Goal: Task Accomplishment & Management: Manage account settings

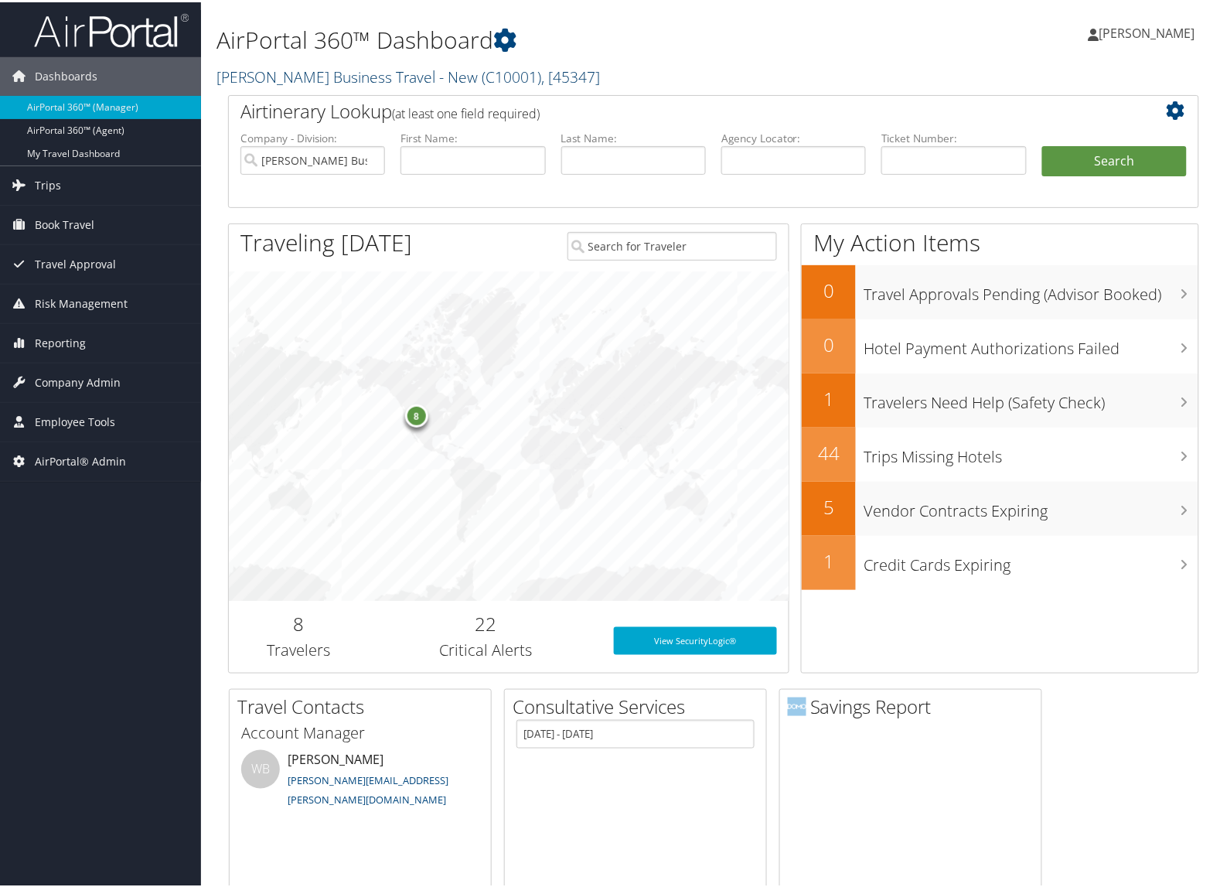
click at [336, 68] on link "Christopherson Business Travel - New ( C10001 ) , [ 45347 ]" at bounding box center [407, 74] width 383 height 21
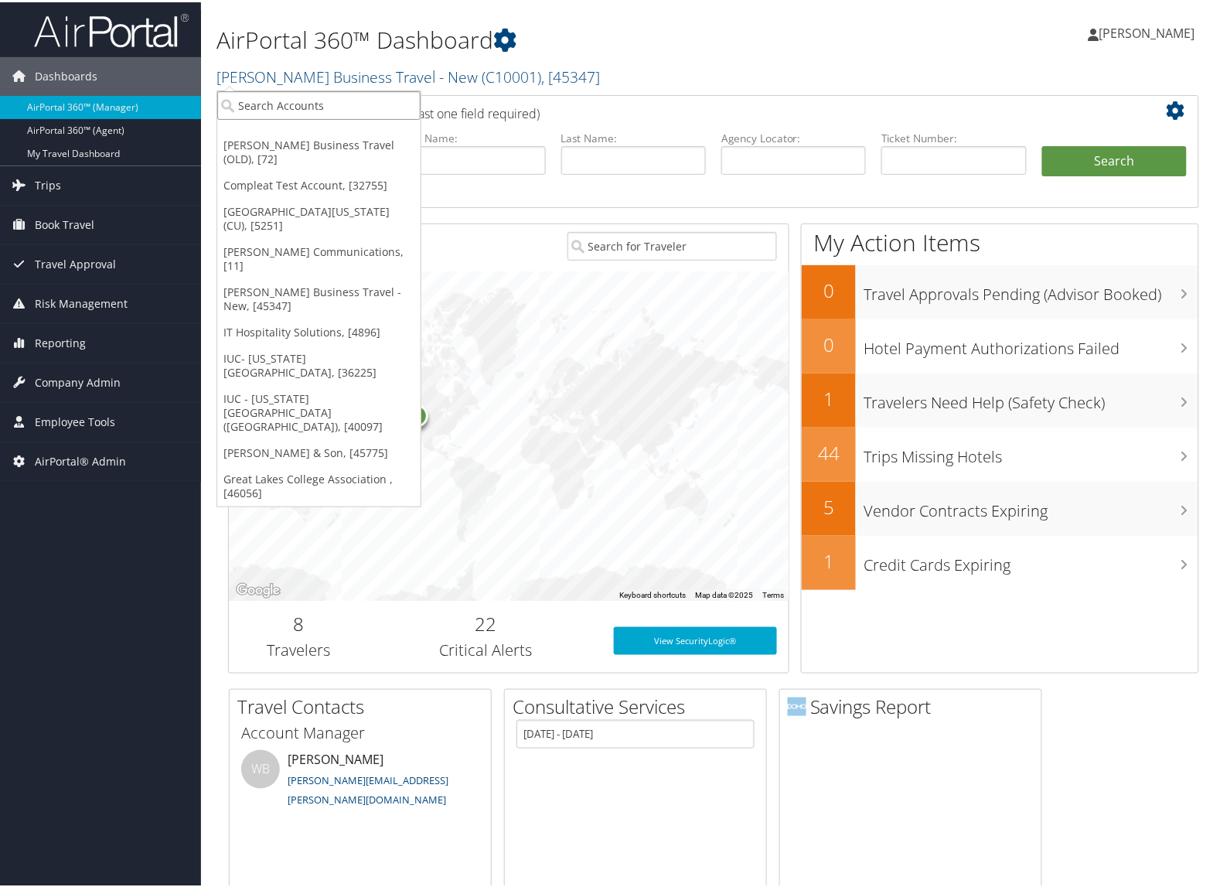
click at [311, 99] on input "search" at bounding box center [318, 103] width 203 height 29
type input "rice"
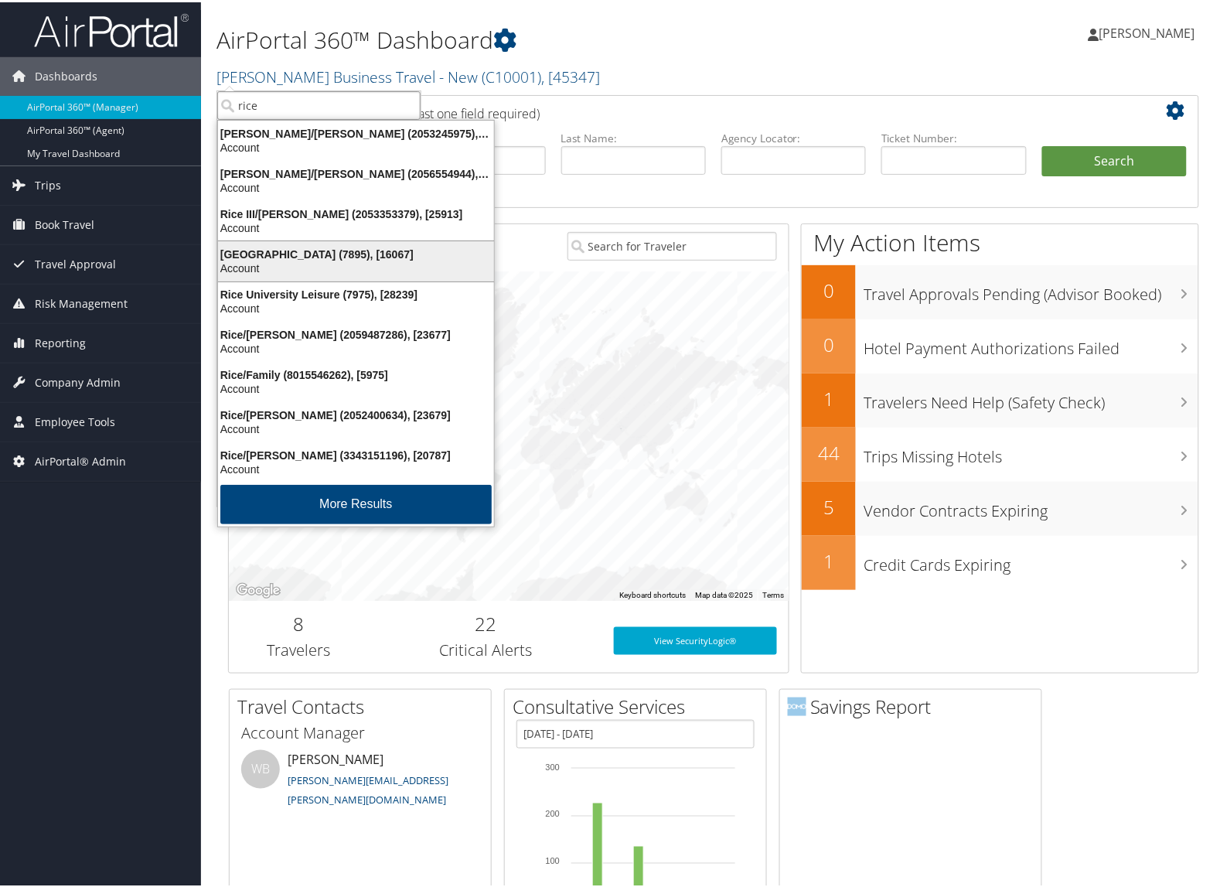
click at [291, 252] on div "Rice University (7895), [16067]" at bounding box center [356, 252] width 295 height 14
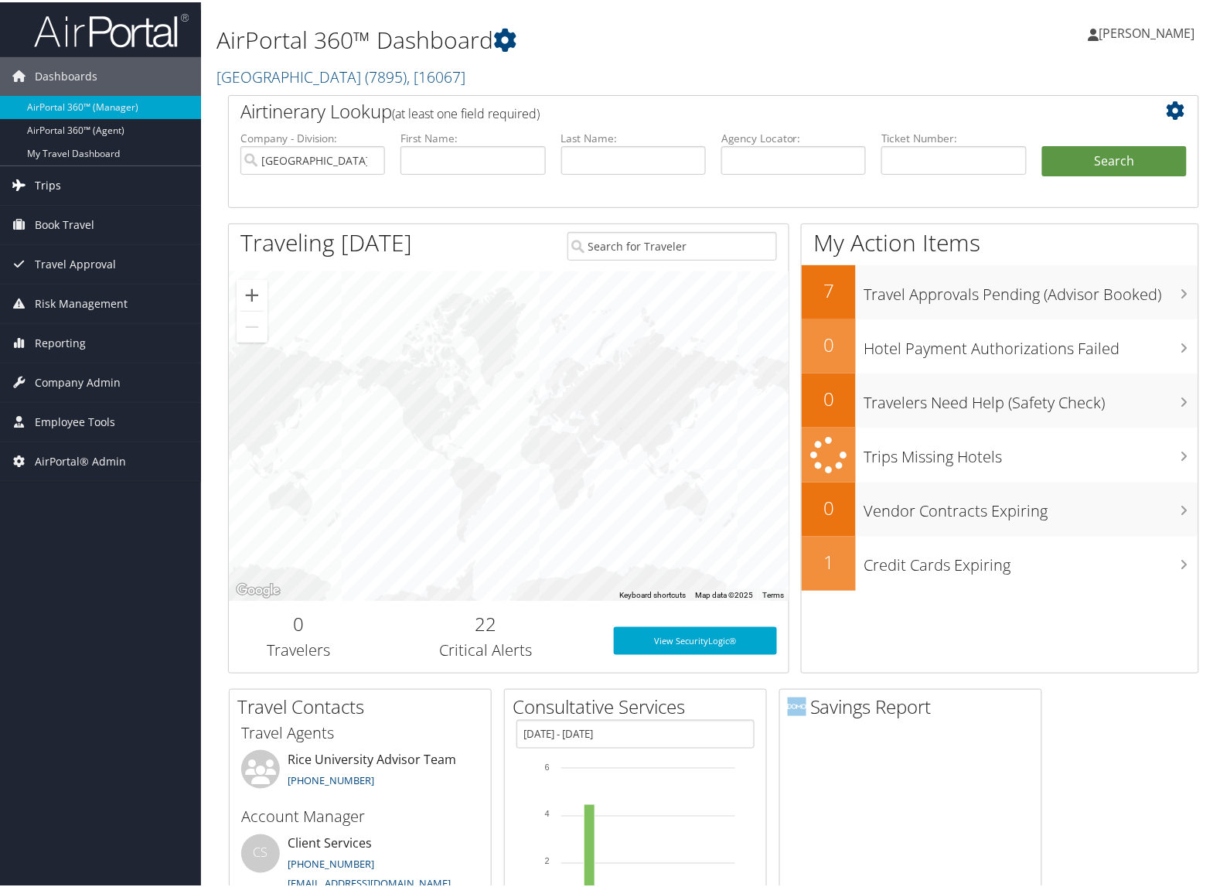
click at [89, 183] on link "Trips" at bounding box center [100, 183] width 201 height 39
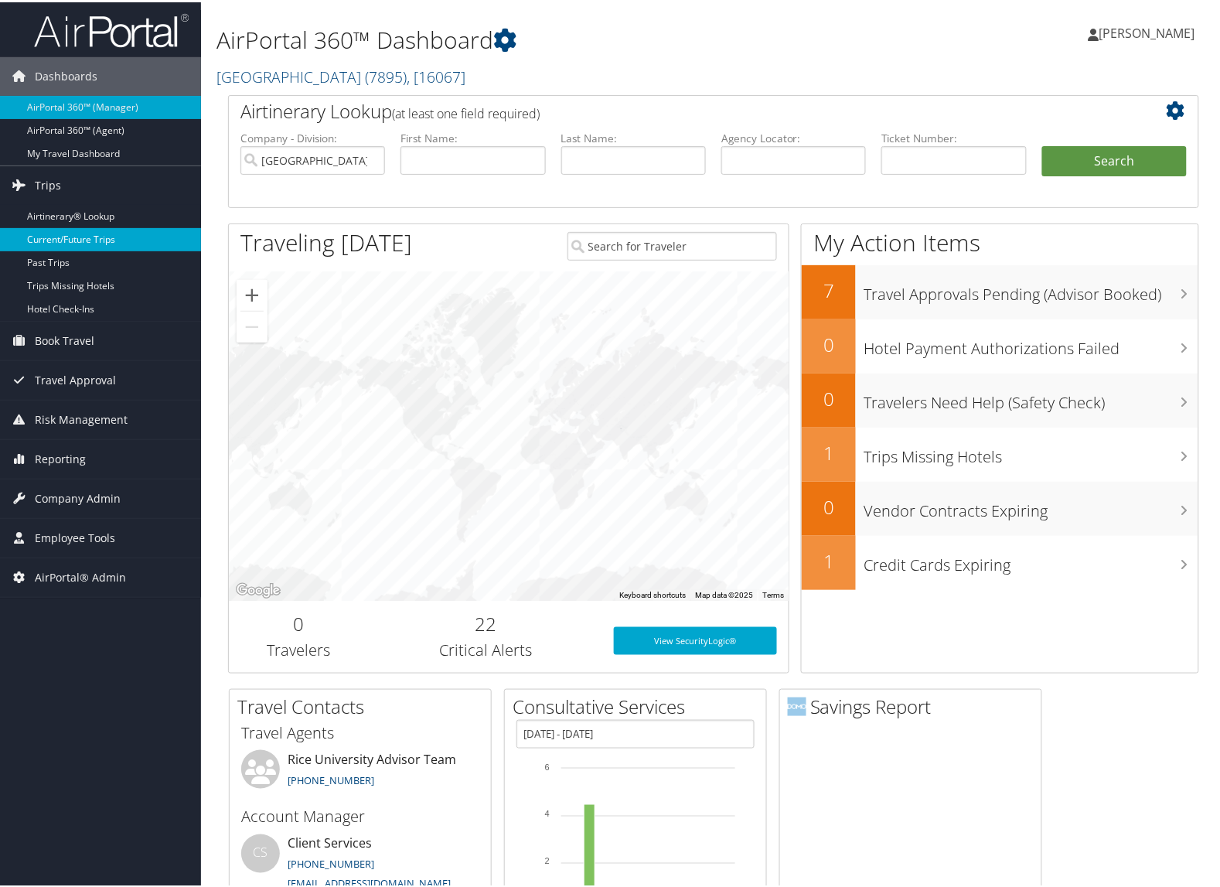
click at [107, 240] on link "Current/Future Trips" at bounding box center [100, 237] width 201 height 23
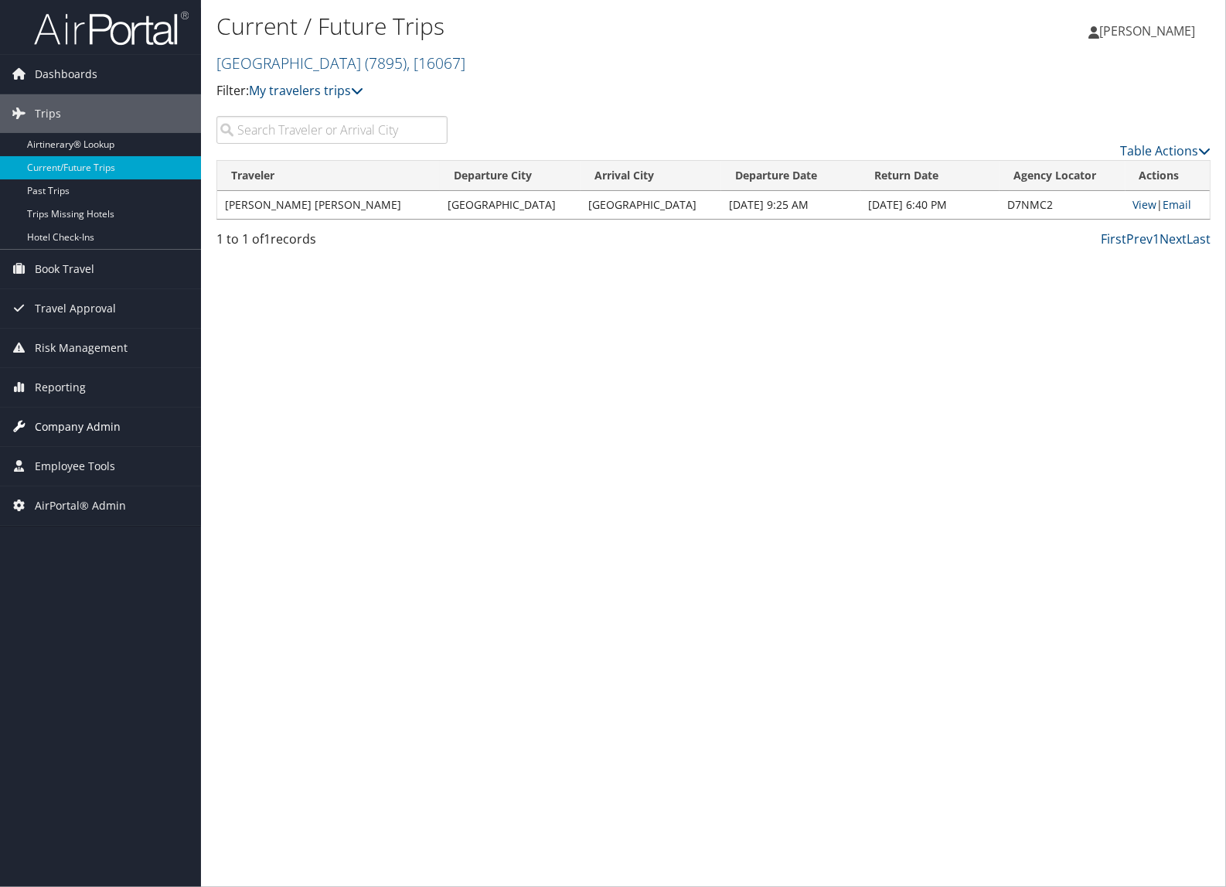
click at [66, 423] on span "Company Admin" at bounding box center [78, 426] width 86 height 39
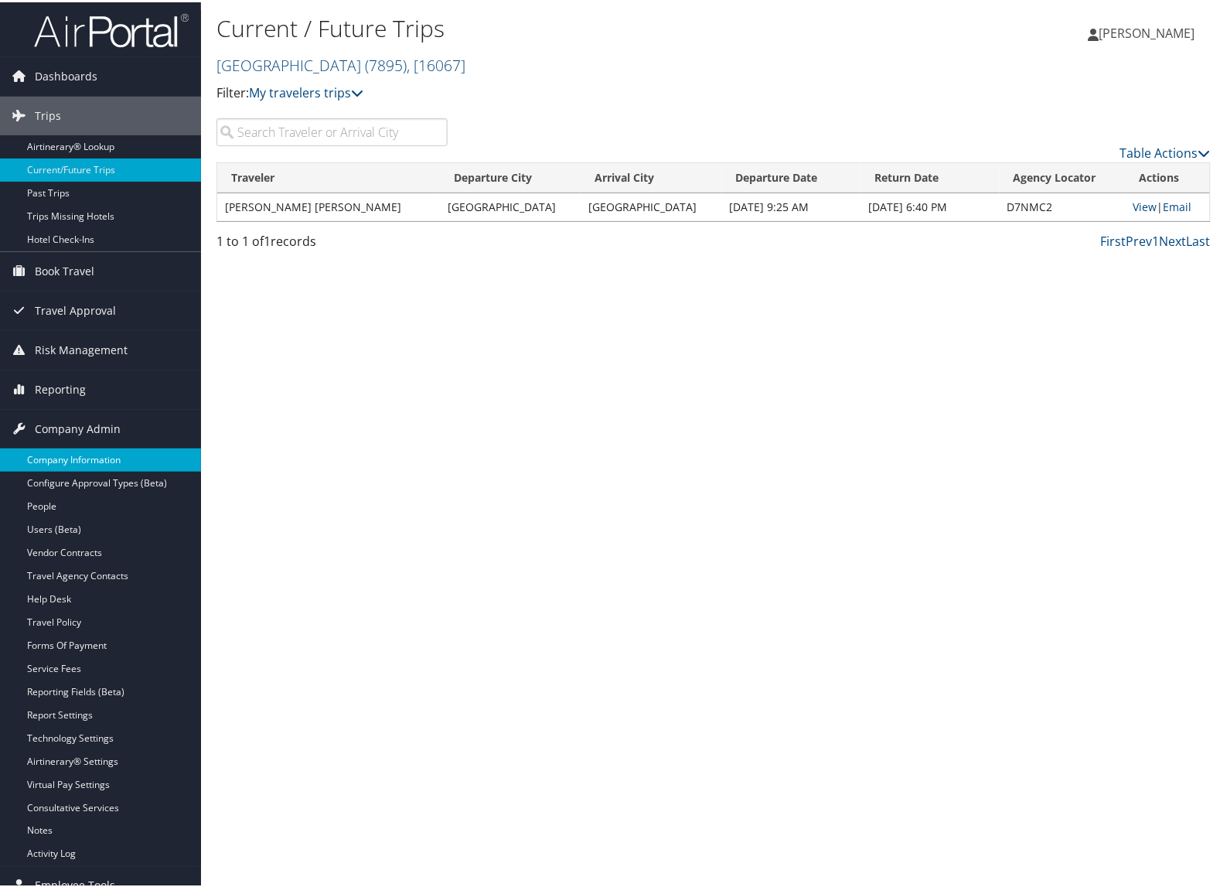
click at [67, 458] on link "Company Information" at bounding box center [100, 457] width 201 height 23
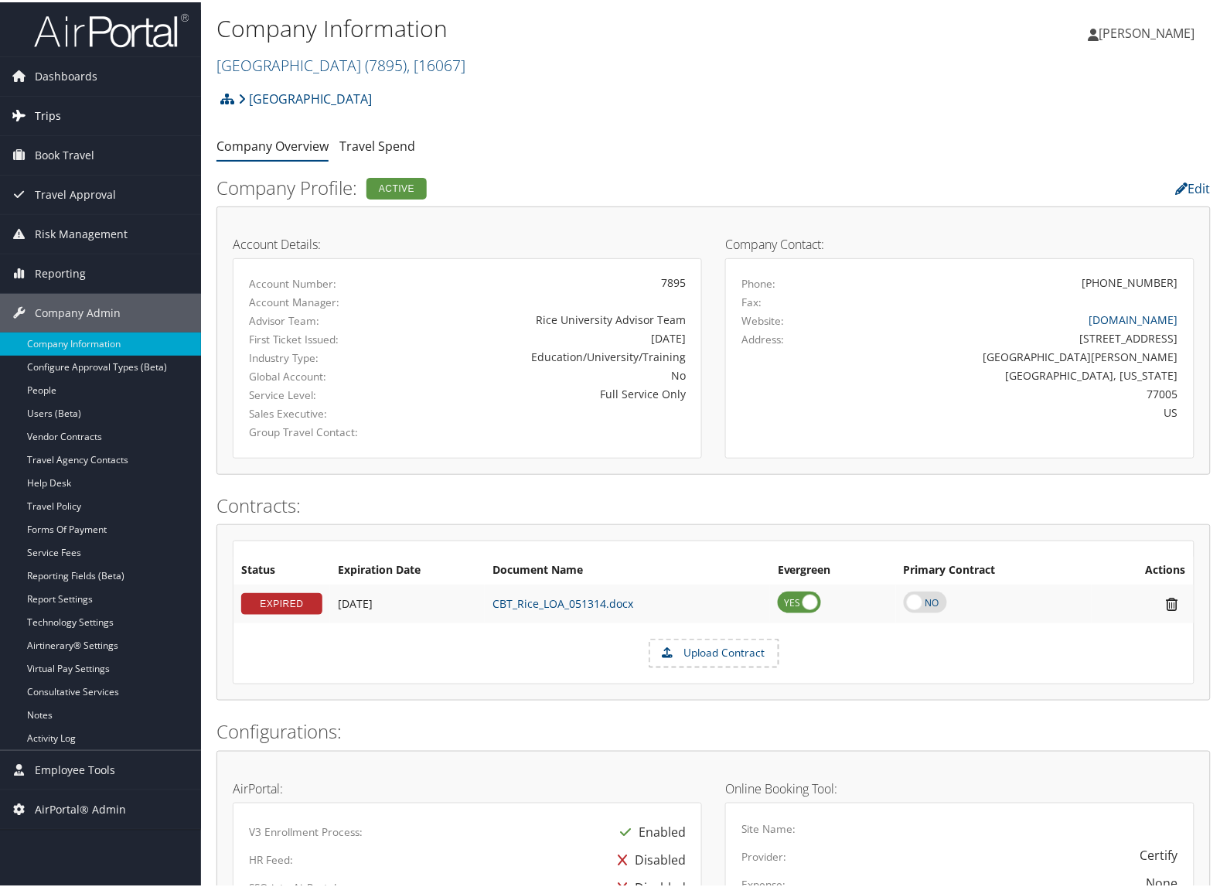
click at [63, 120] on link "Trips" at bounding box center [100, 113] width 201 height 39
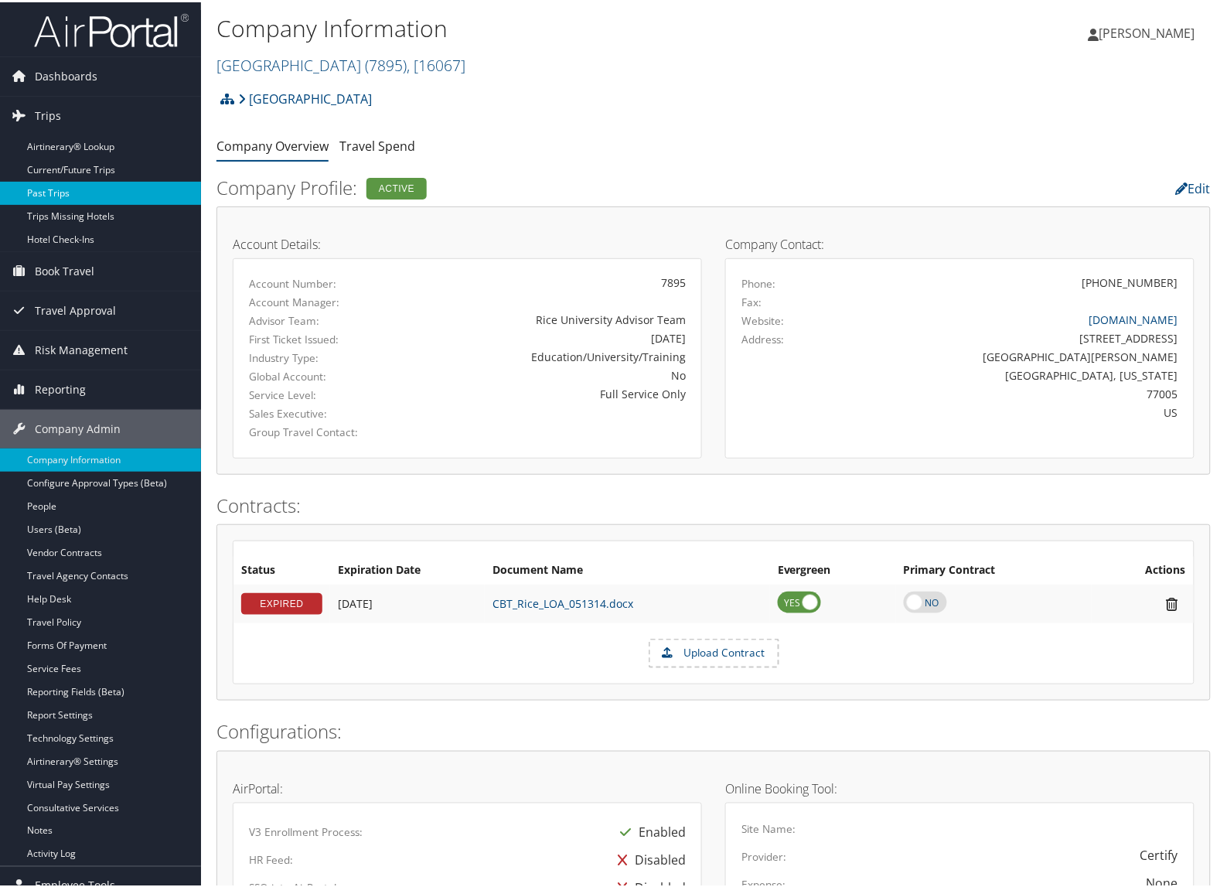
click at [63, 186] on link "Past Trips" at bounding box center [100, 190] width 201 height 23
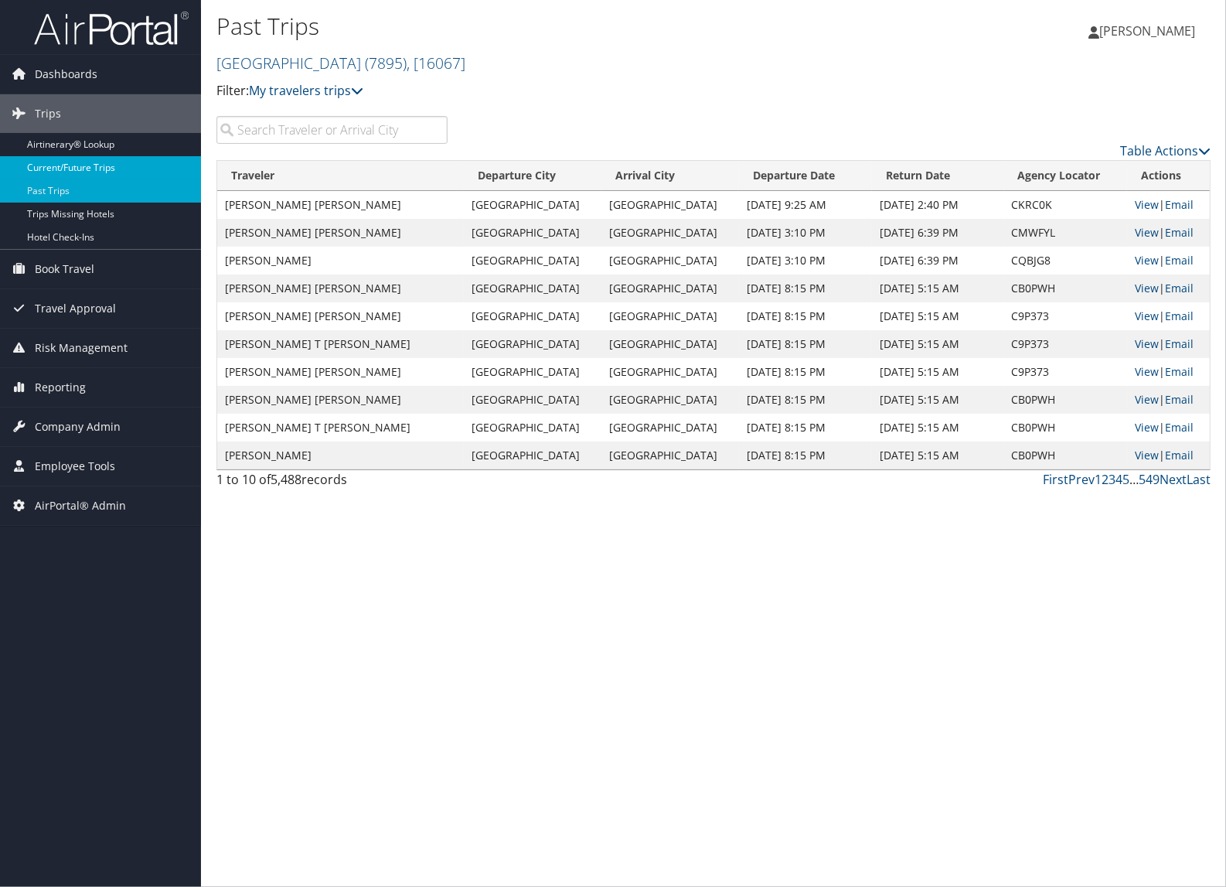
click at [68, 170] on link "Current/Future Trips" at bounding box center [100, 167] width 201 height 23
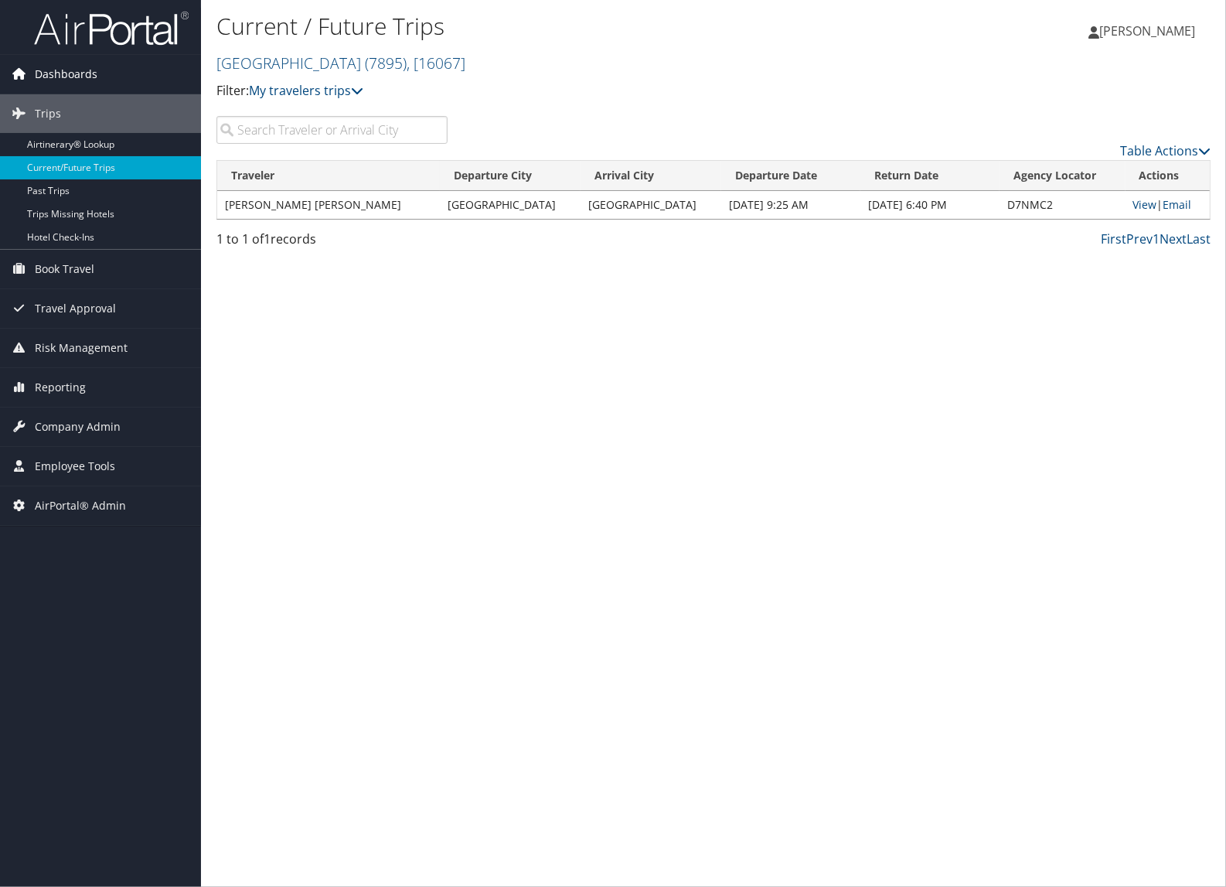
click at [45, 73] on span "Dashboards" at bounding box center [66, 74] width 63 height 39
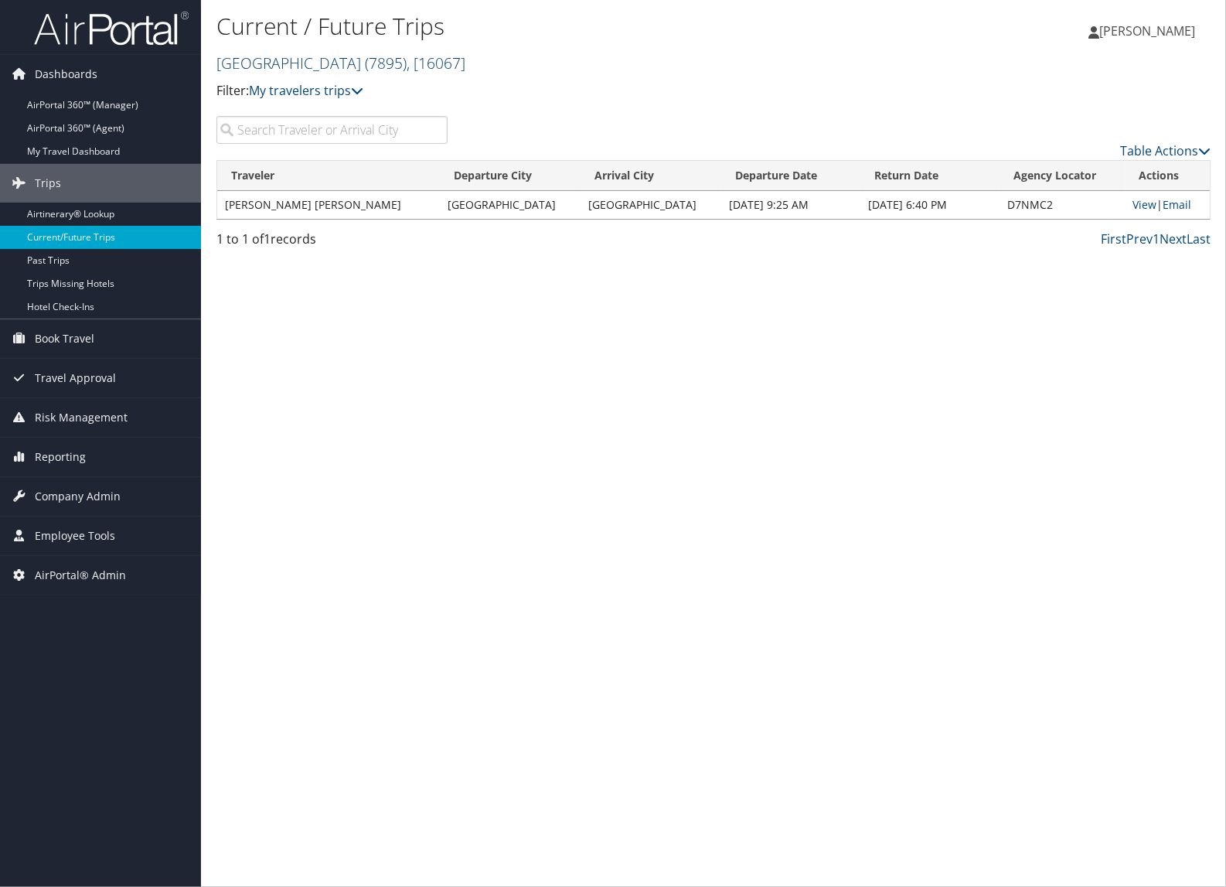
click at [264, 67] on link "Rice University ( 7895 ) , [ 16067 ]" at bounding box center [340, 63] width 249 height 21
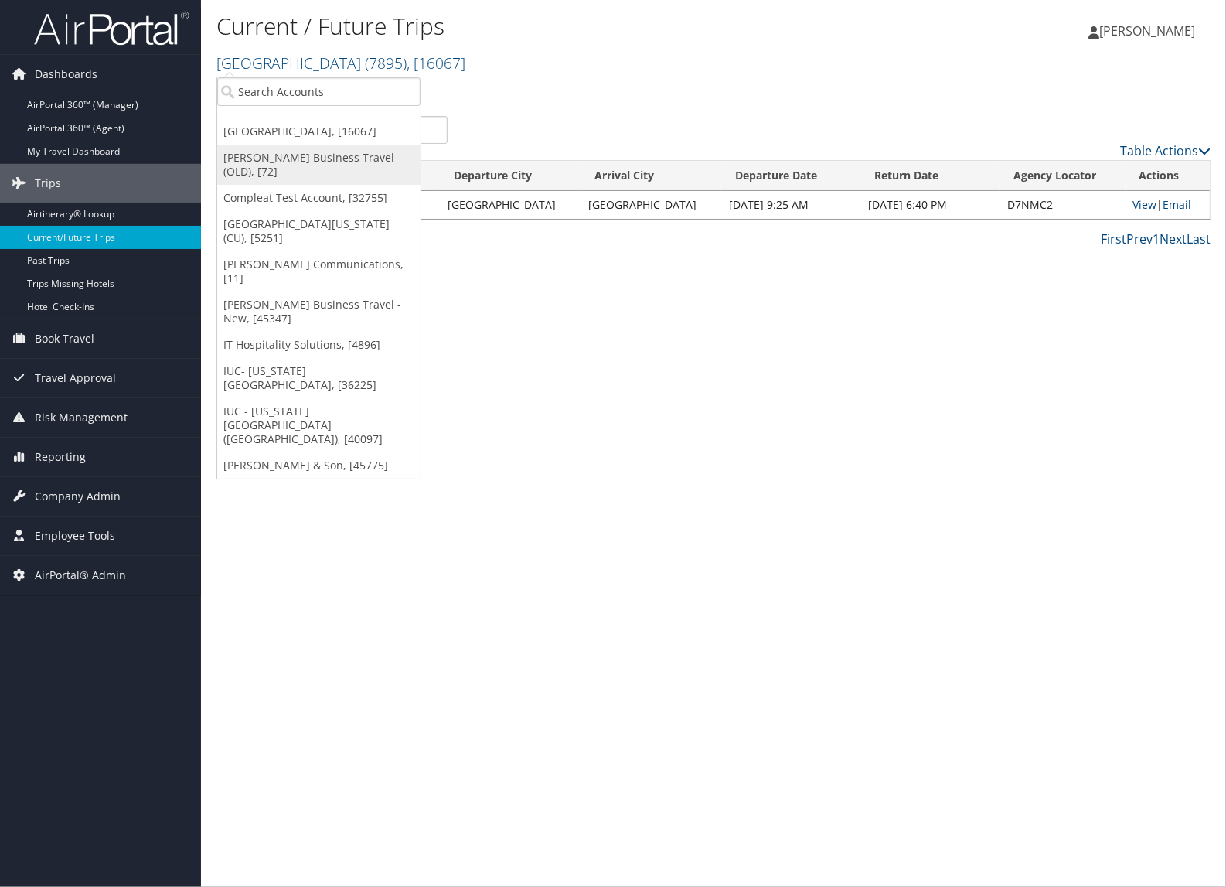
click at [256, 152] on link "[PERSON_NAME] Business Travel (OLD), [72]" at bounding box center [318, 165] width 203 height 40
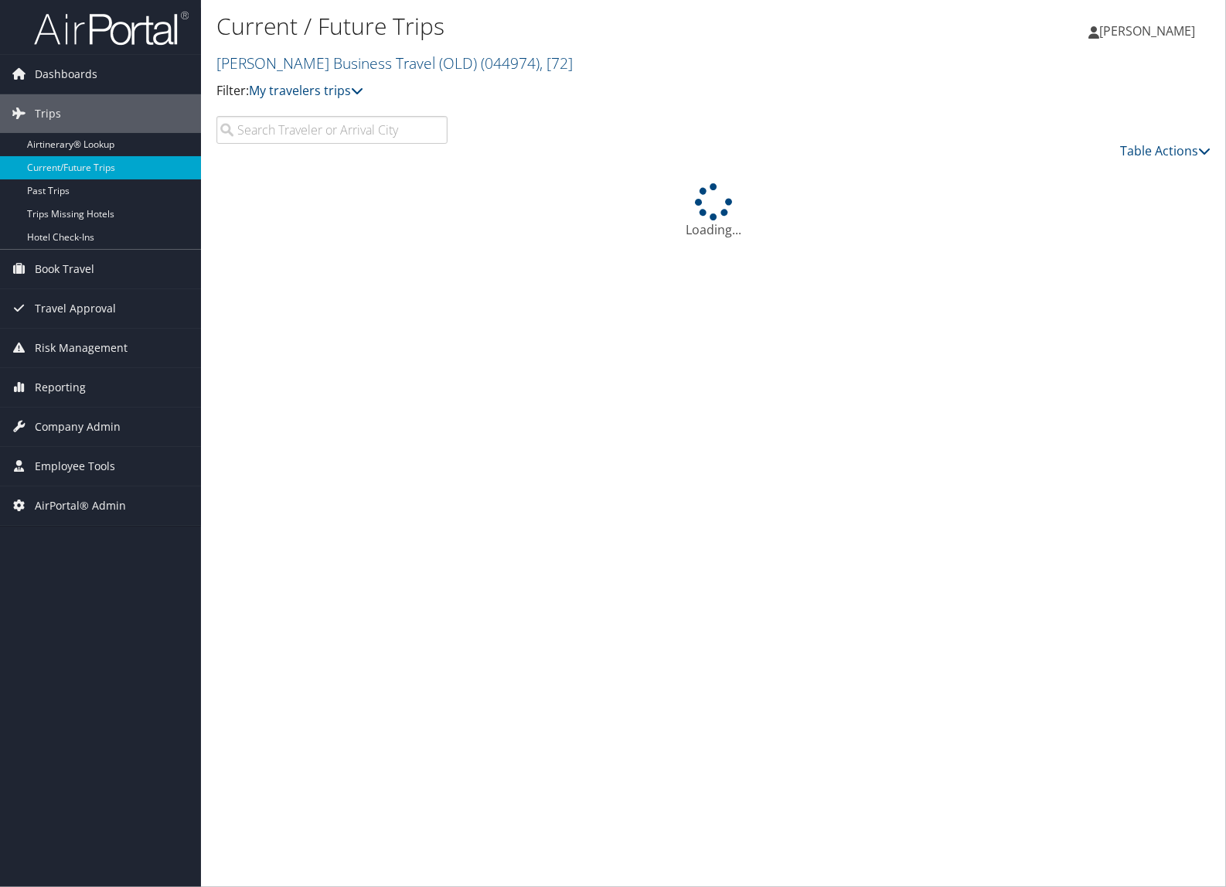
click at [271, 64] on link "[PERSON_NAME] Business Travel (OLD) ( 044974 ) , [ 72 ]" at bounding box center [394, 63] width 356 height 21
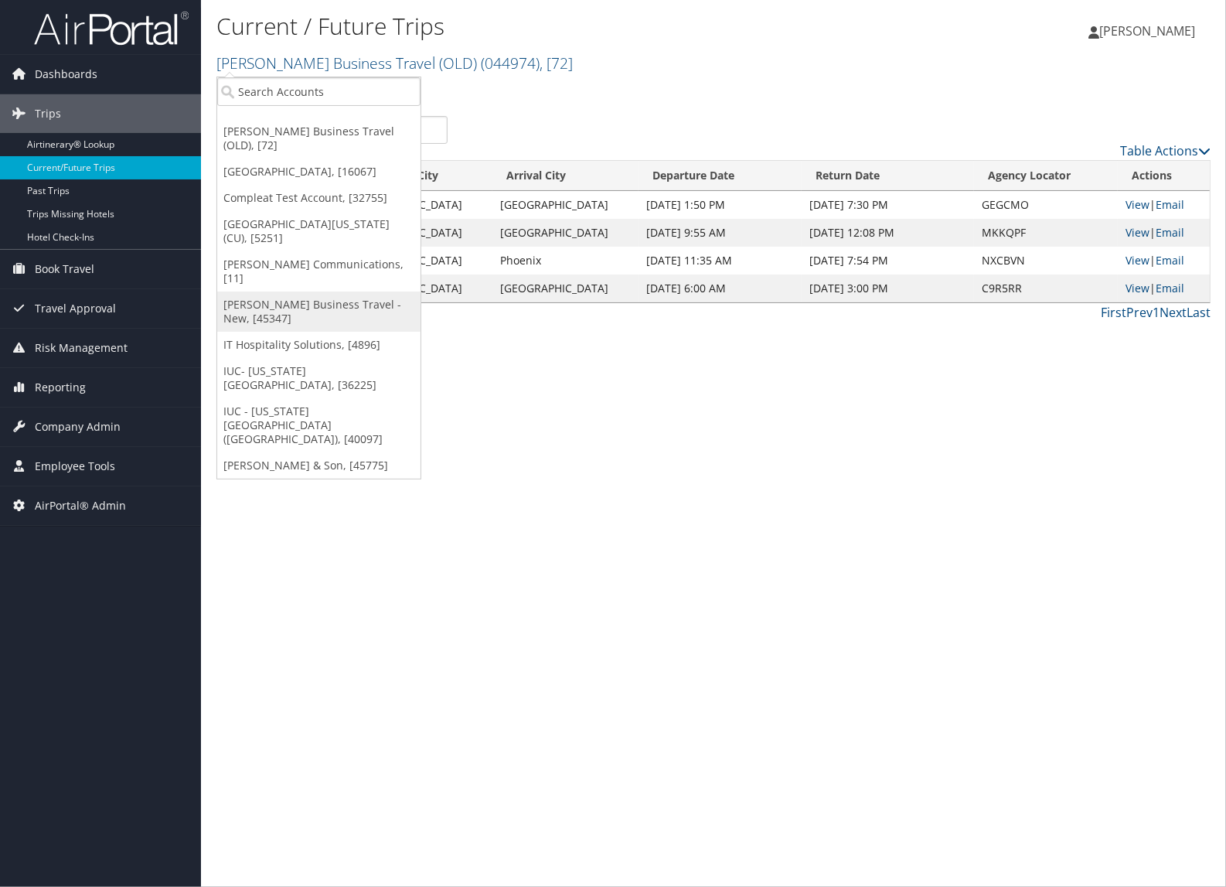
click at [264, 291] on link "Christopherson Business Travel - New, [45347]" at bounding box center [318, 311] width 203 height 40
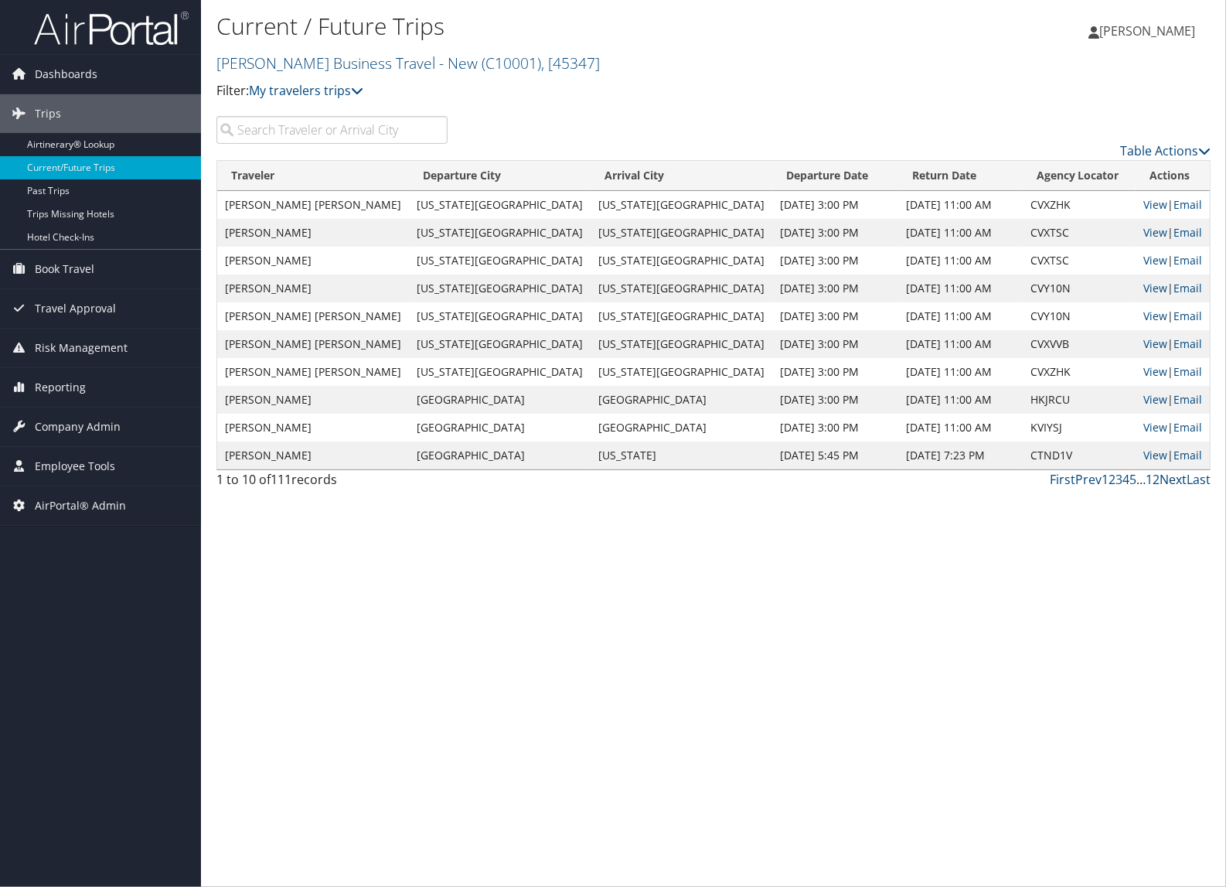
click at [1169, 481] on link "Next" at bounding box center [1173, 479] width 27 height 17
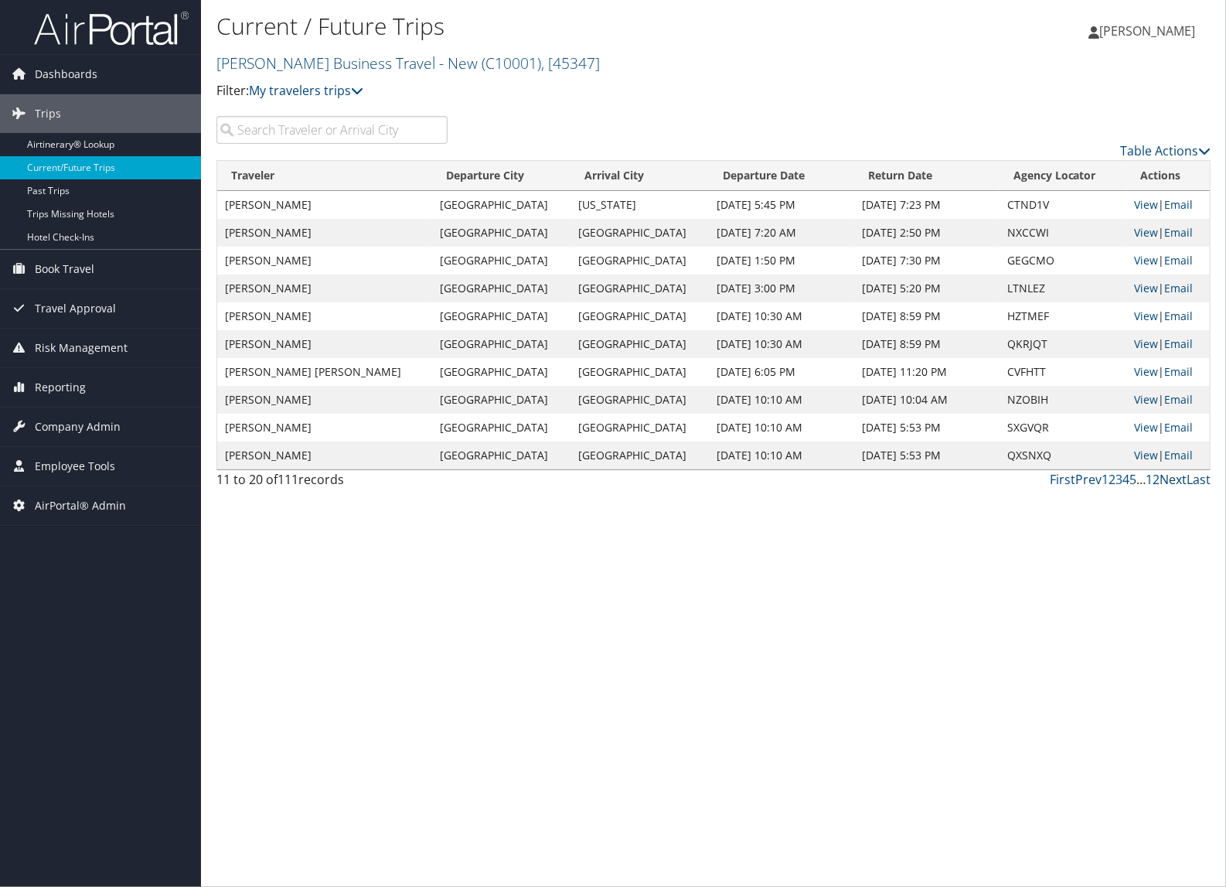
click at [1171, 481] on link "Next" at bounding box center [1173, 479] width 27 height 17
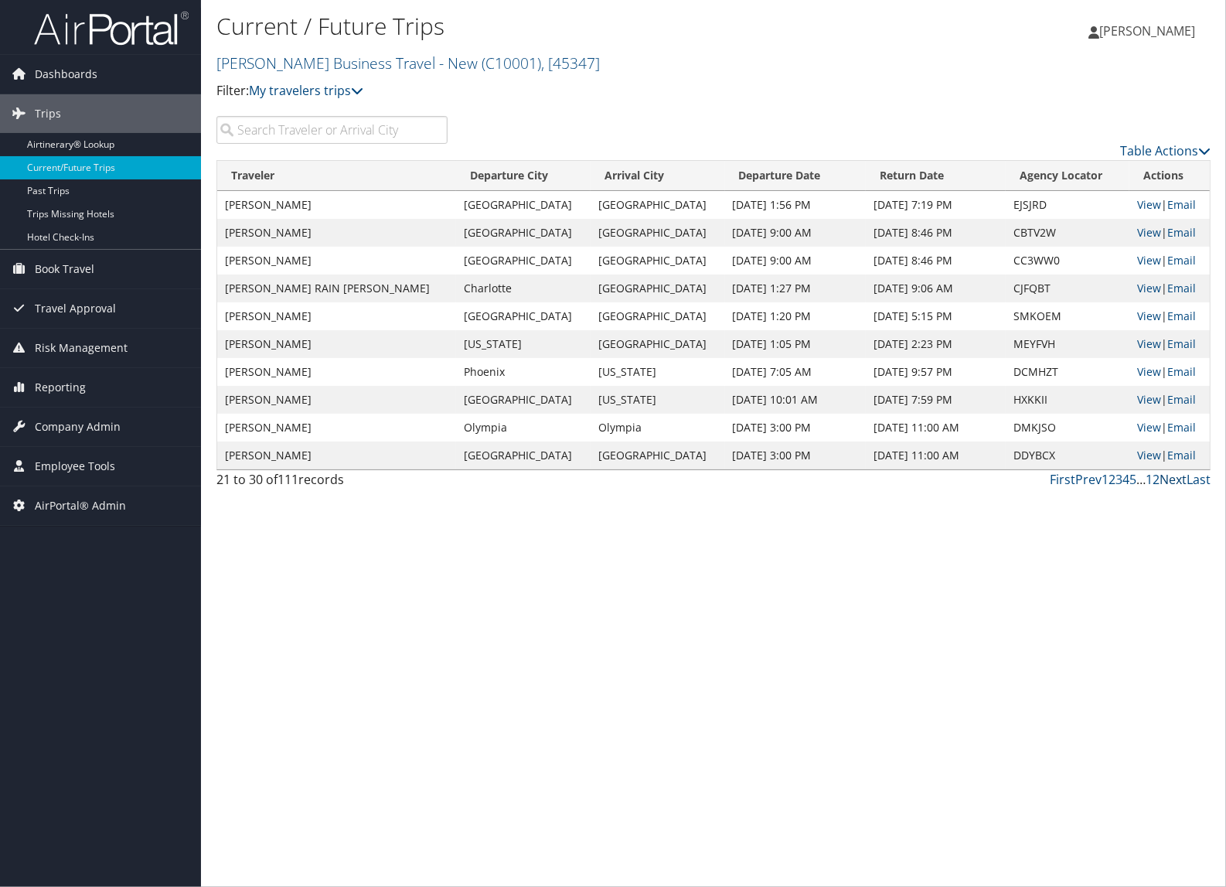
click at [1171, 481] on link "Next" at bounding box center [1173, 479] width 27 height 17
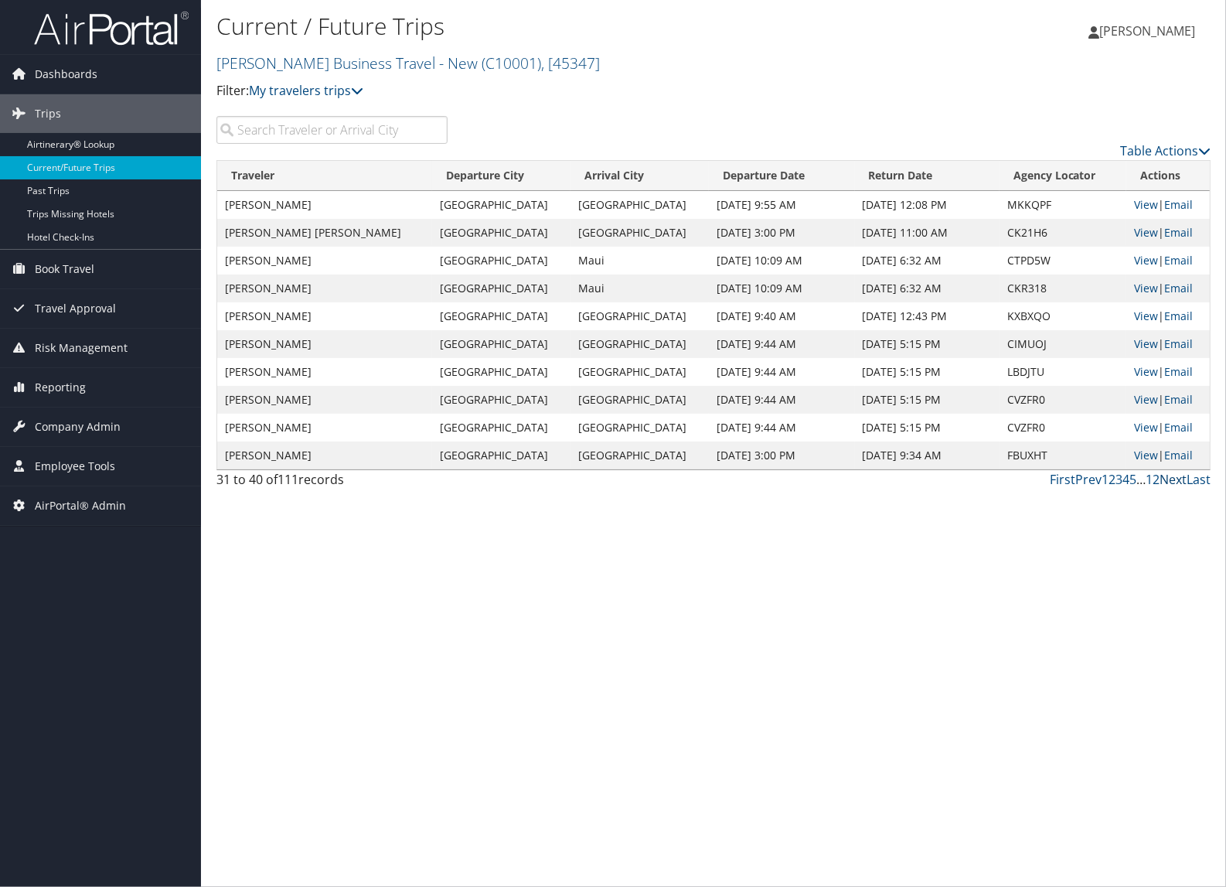
click at [1175, 480] on link "Next" at bounding box center [1173, 479] width 27 height 17
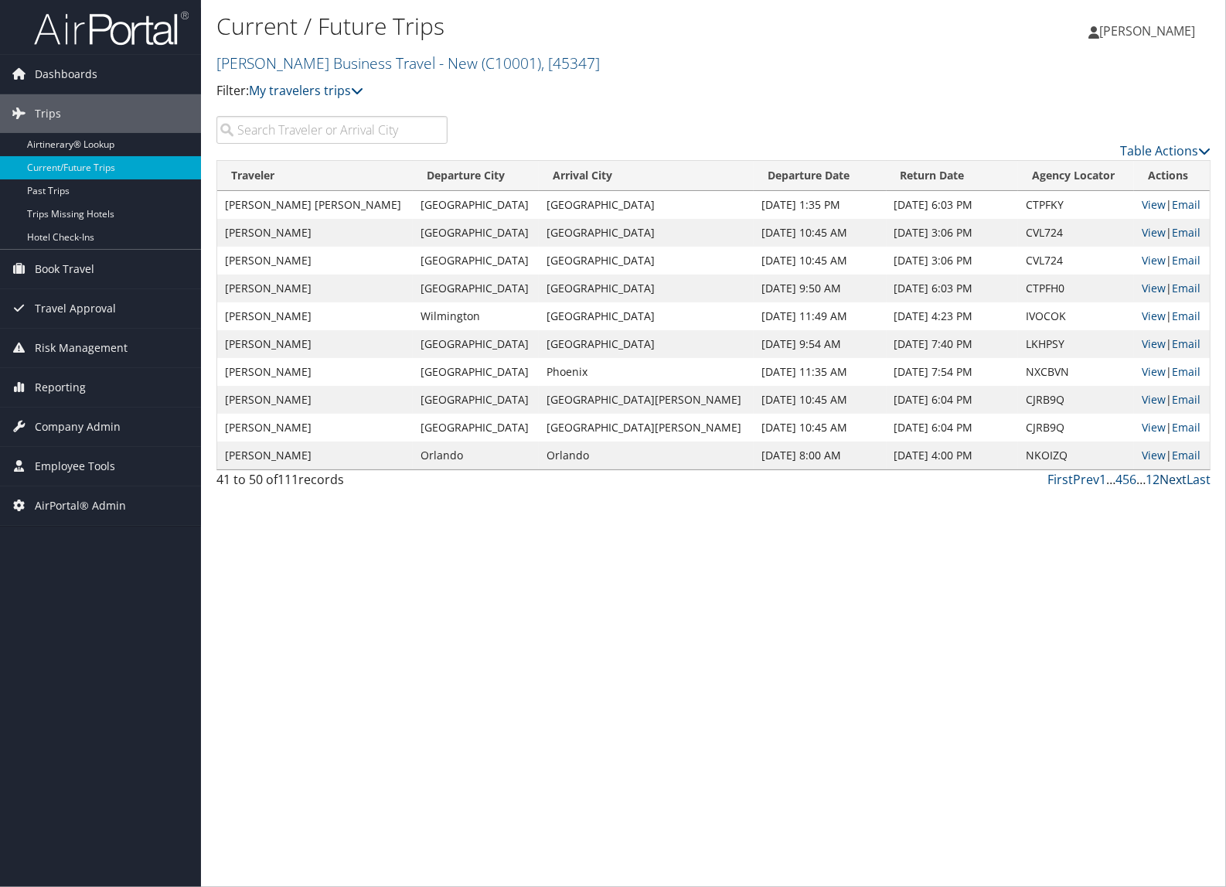
click at [1177, 483] on link "Next" at bounding box center [1173, 479] width 27 height 17
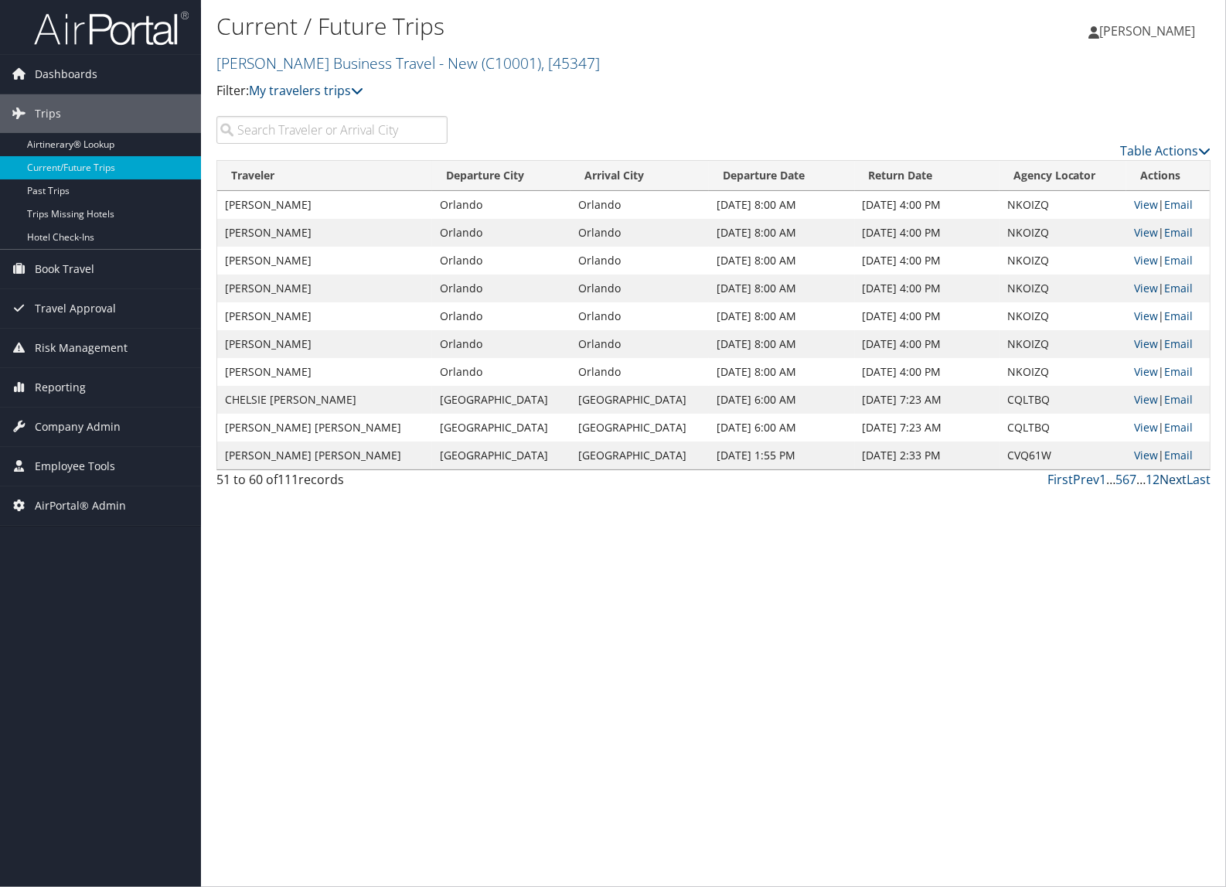
click at [1177, 483] on link "Next" at bounding box center [1173, 479] width 27 height 17
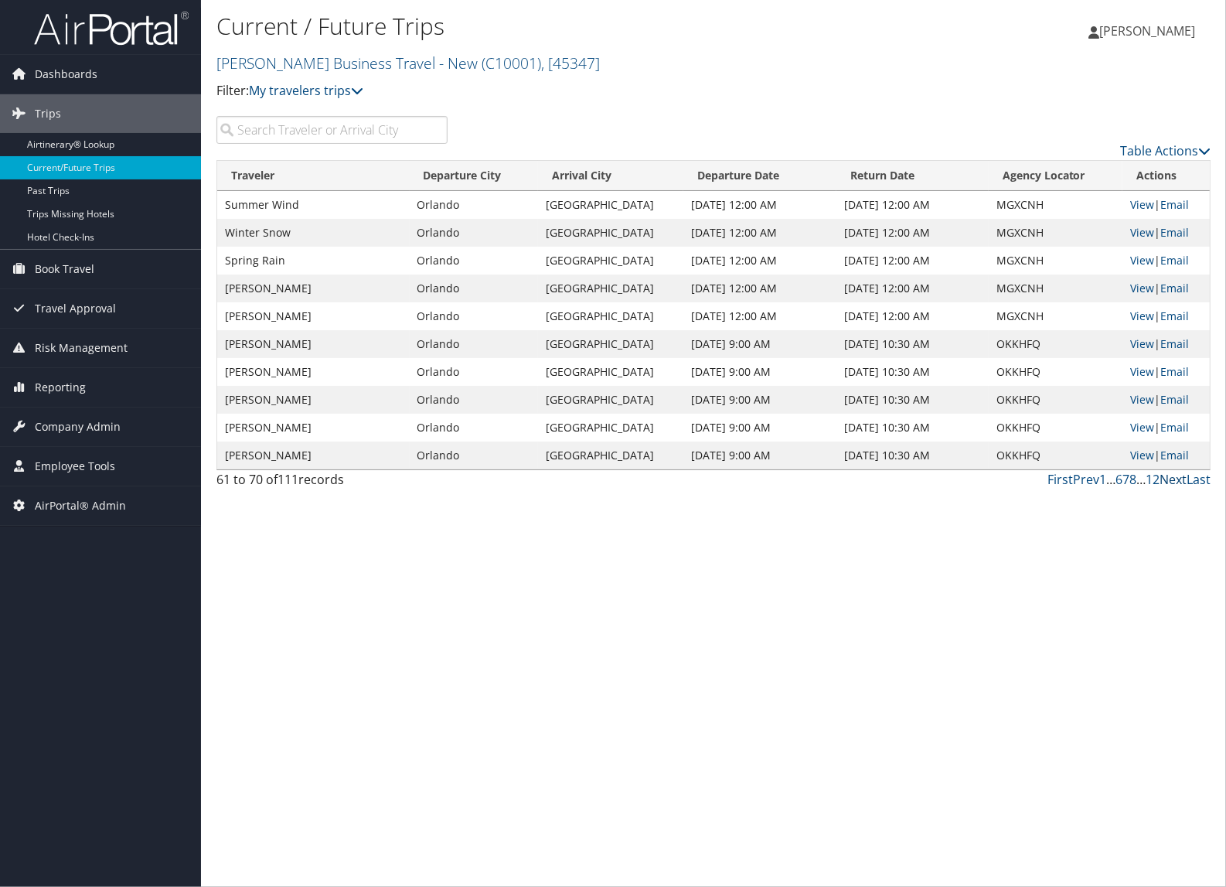
click at [1177, 483] on link "Next" at bounding box center [1173, 479] width 27 height 17
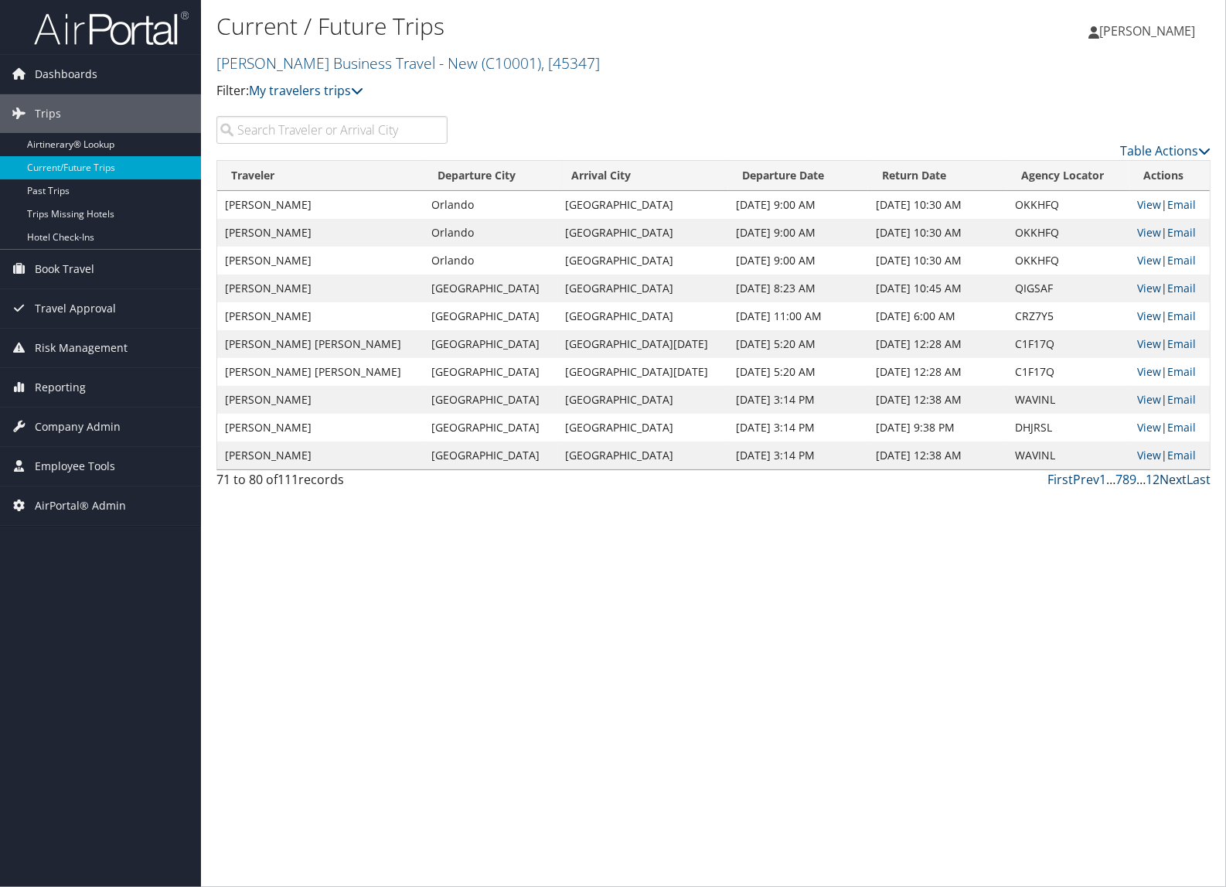
click at [1178, 484] on link "Next" at bounding box center [1173, 479] width 27 height 17
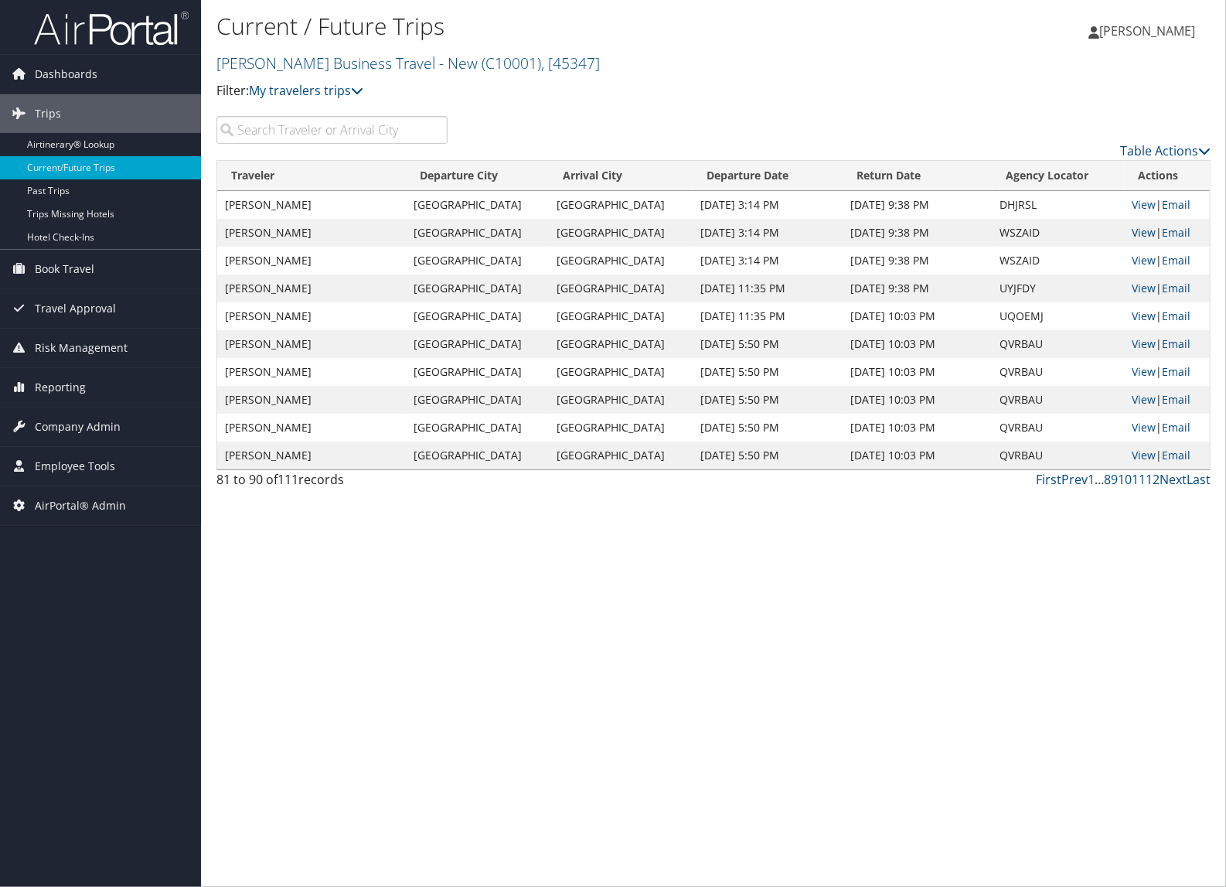
click at [1138, 234] on link "View" at bounding box center [1144, 232] width 24 height 15
click at [1178, 487] on link "Next" at bounding box center [1173, 479] width 27 height 17
click at [1177, 482] on link "Next" at bounding box center [1173, 479] width 27 height 17
click at [108, 79] on link "Dashboards" at bounding box center [100, 74] width 201 height 39
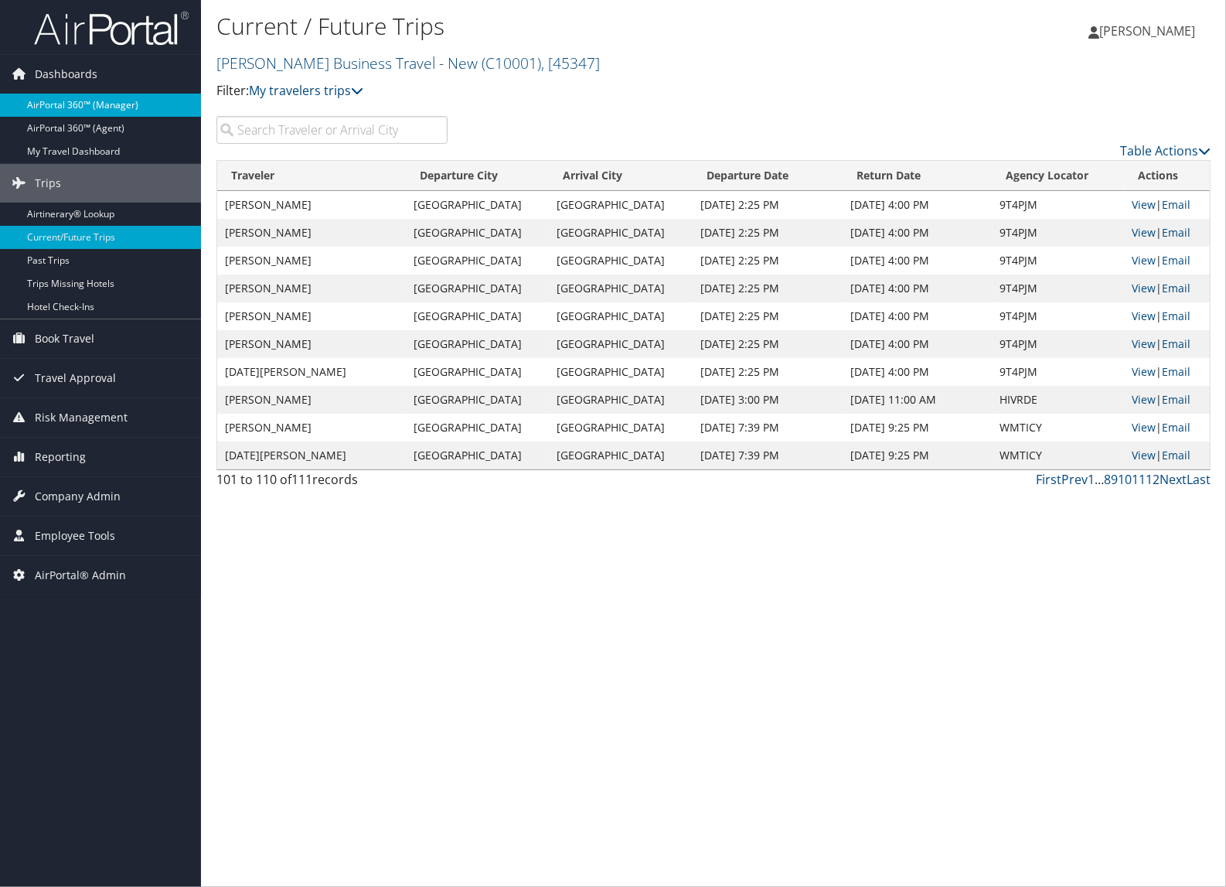
click at [83, 99] on link "AirPortal 360™ (Manager)" at bounding box center [100, 105] width 201 height 23
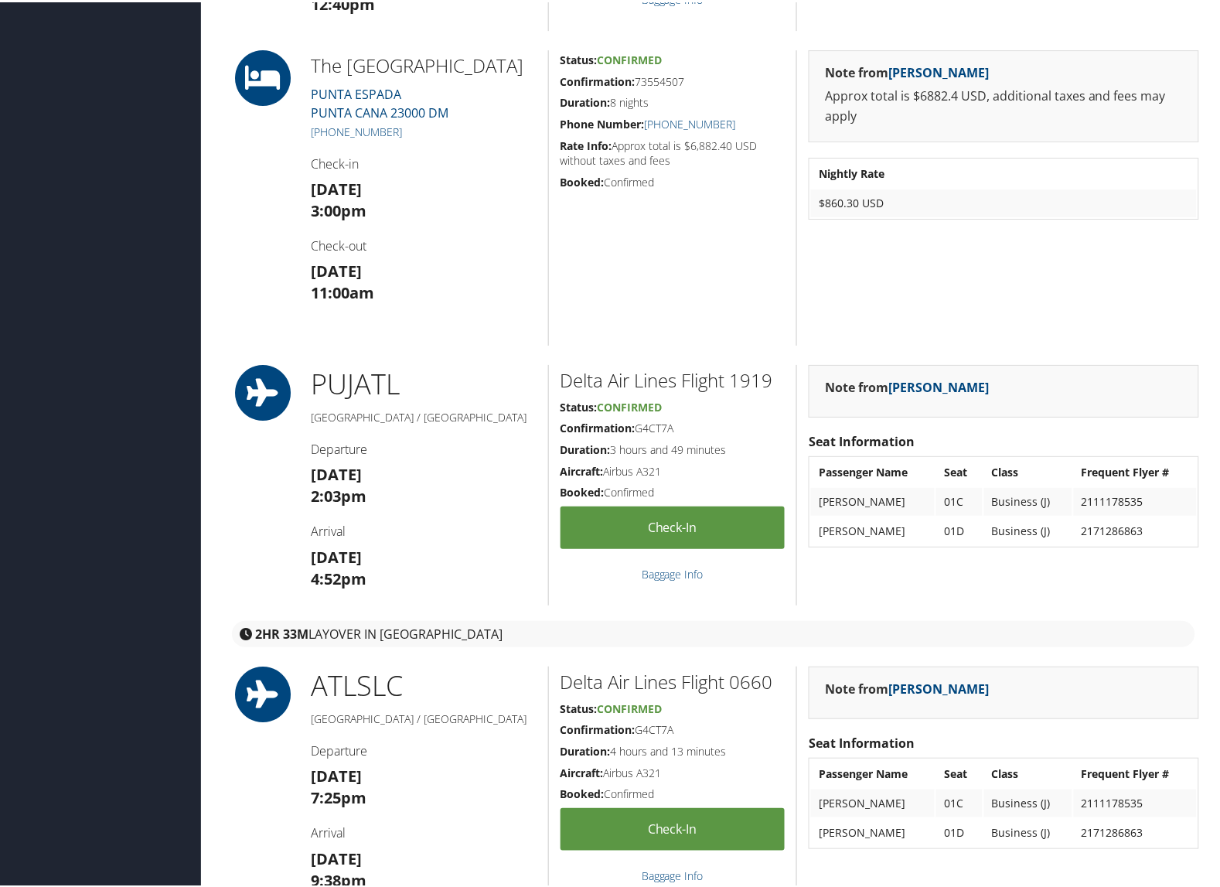
scroll to position [1804, 0]
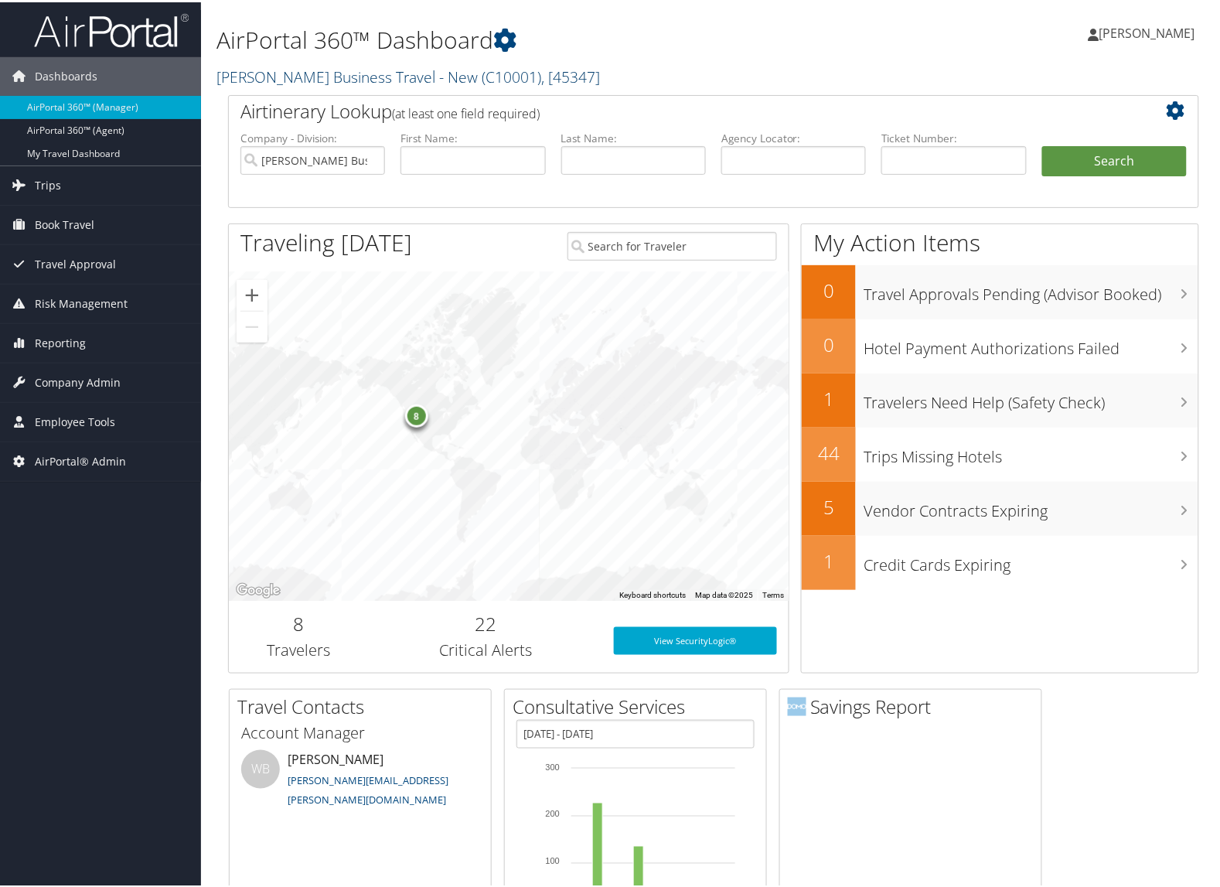
click at [265, 78] on link "Christopherson Business Travel - New ( C10001 ) , [ 45347 ]" at bounding box center [407, 74] width 383 height 21
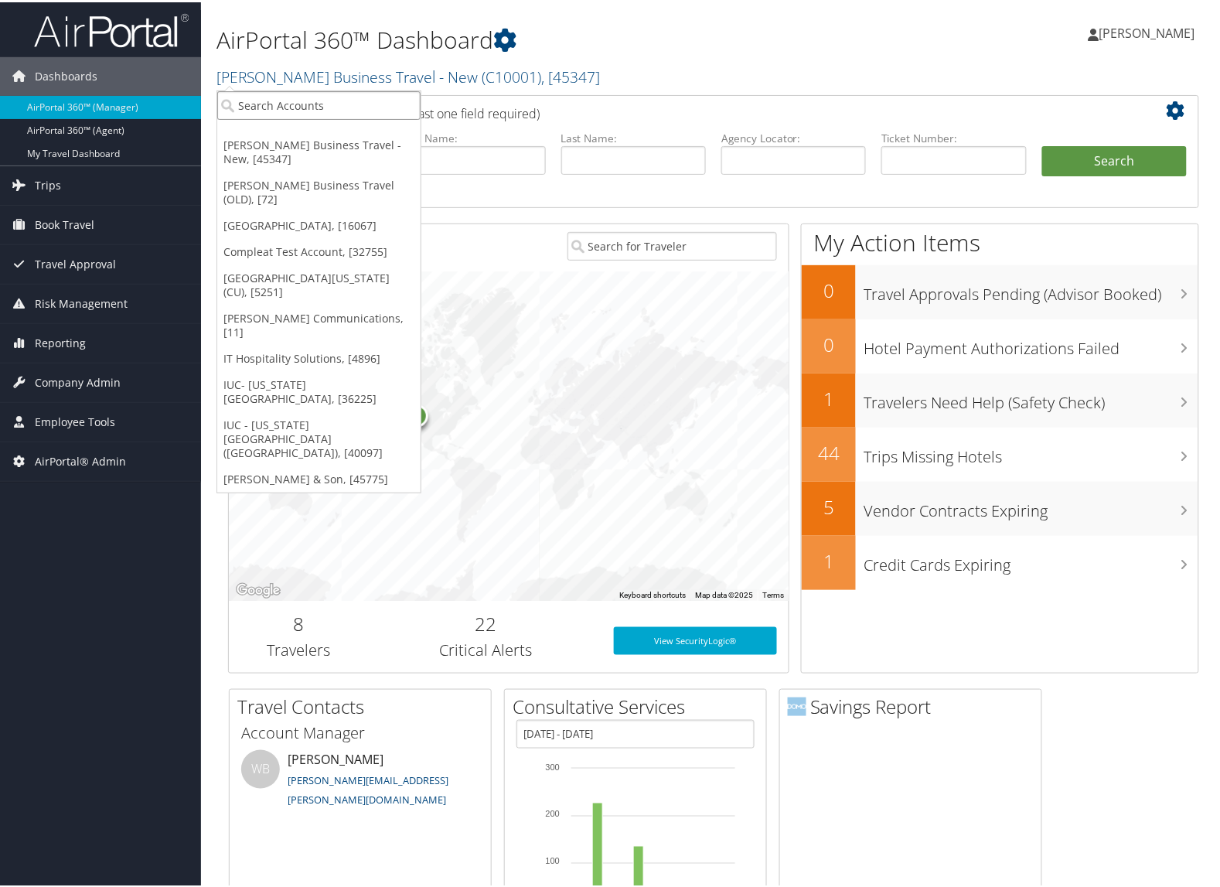
click at [267, 97] on input "search" at bounding box center [318, 103] width 203 height 29
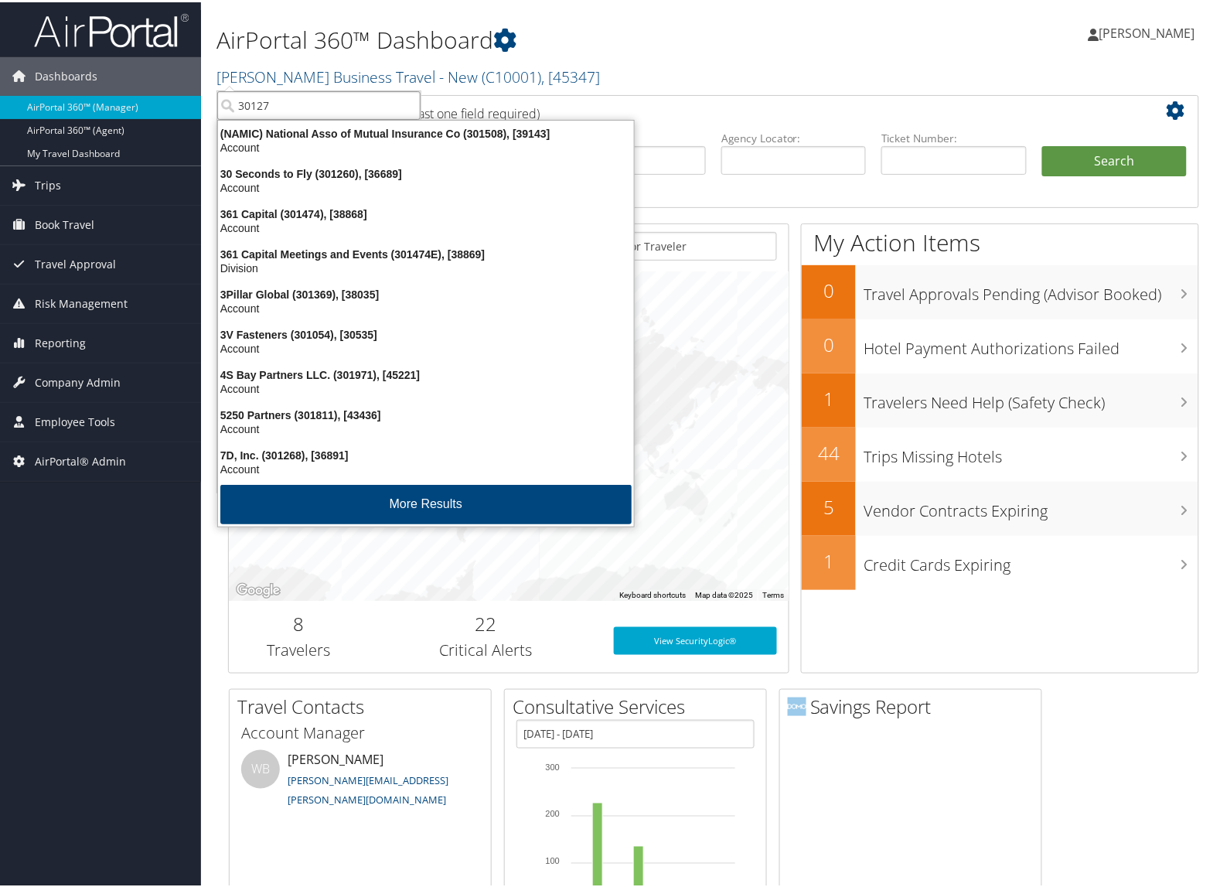
type input "301279"
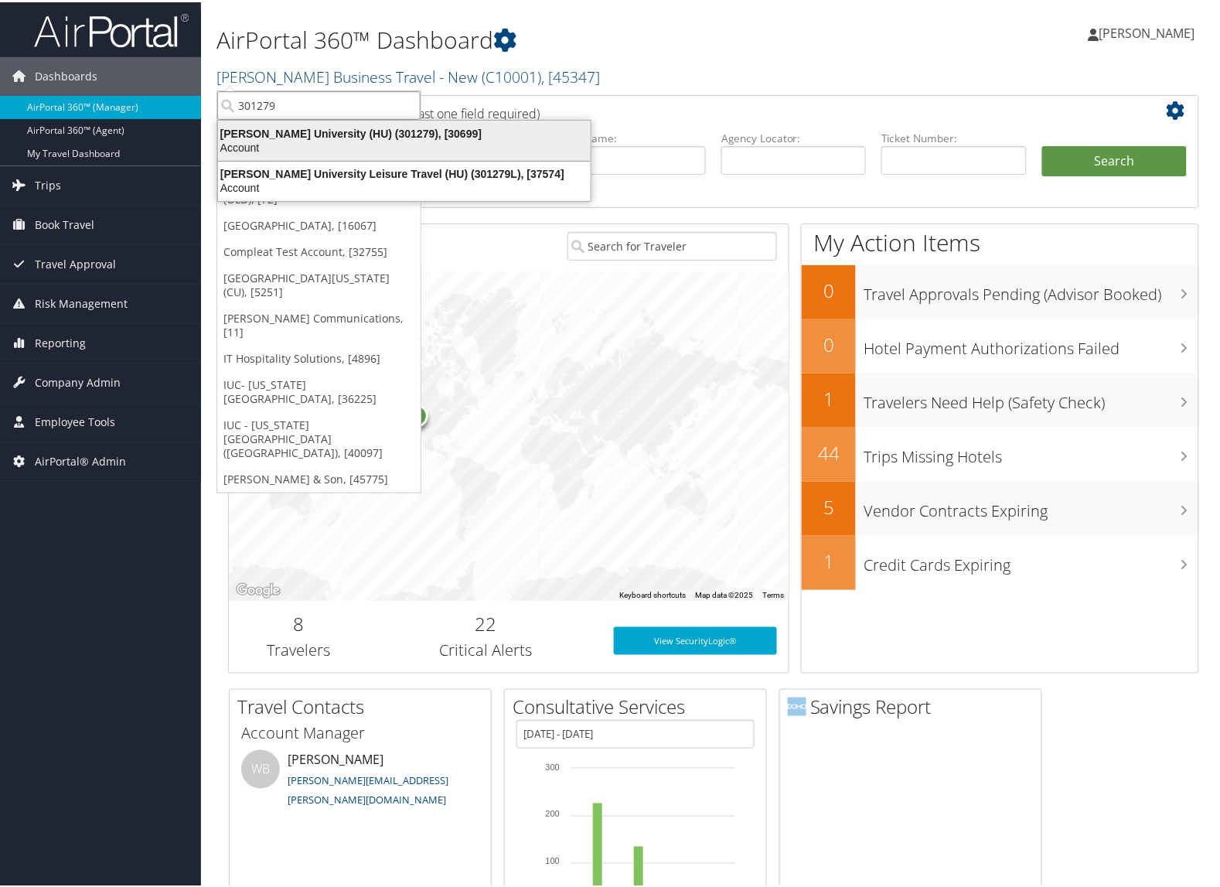
click at [322, 135] on div "Howard University (HU) (301279), [30699]" at bounding box center [404, 131] width 391 height 14
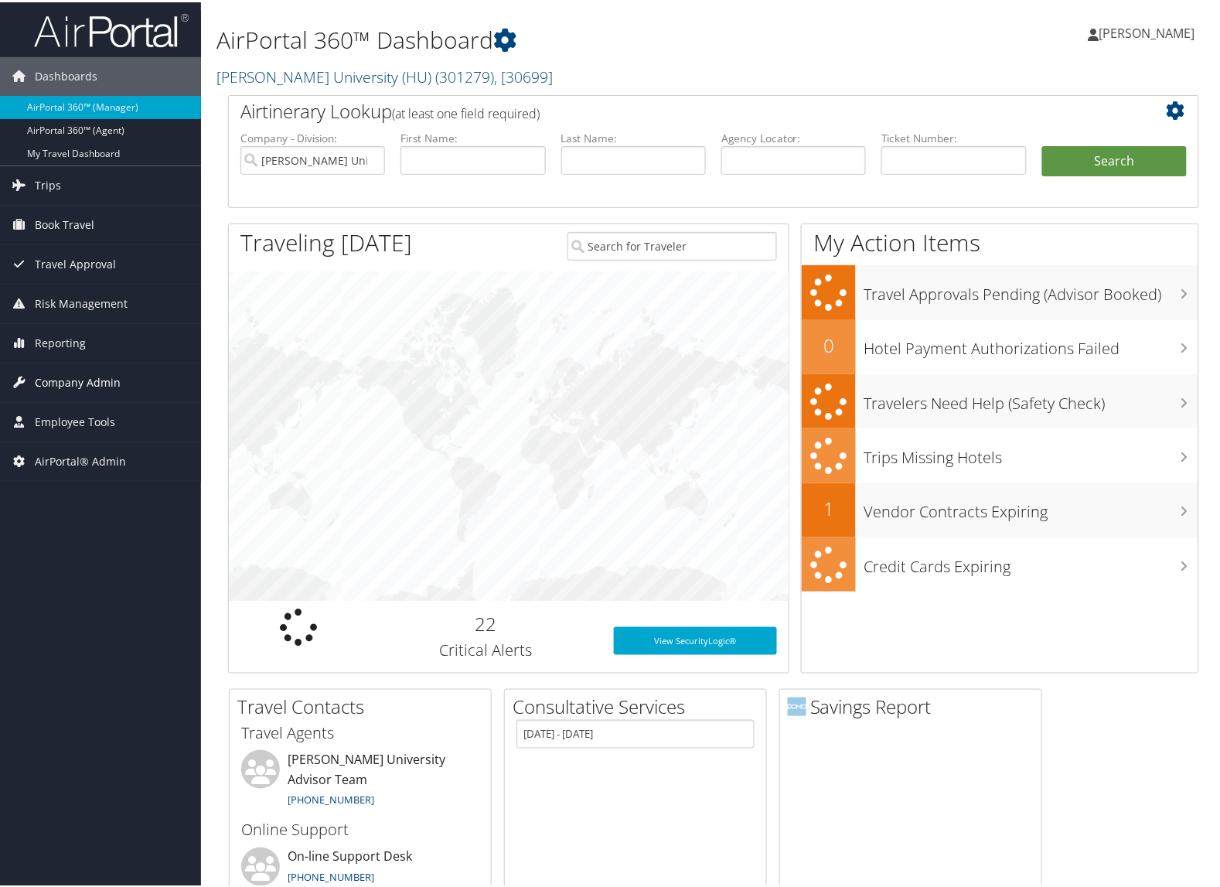
click at [64, 383] on span "Company Admin" at bounding box center [78, 380] width 86 height 39
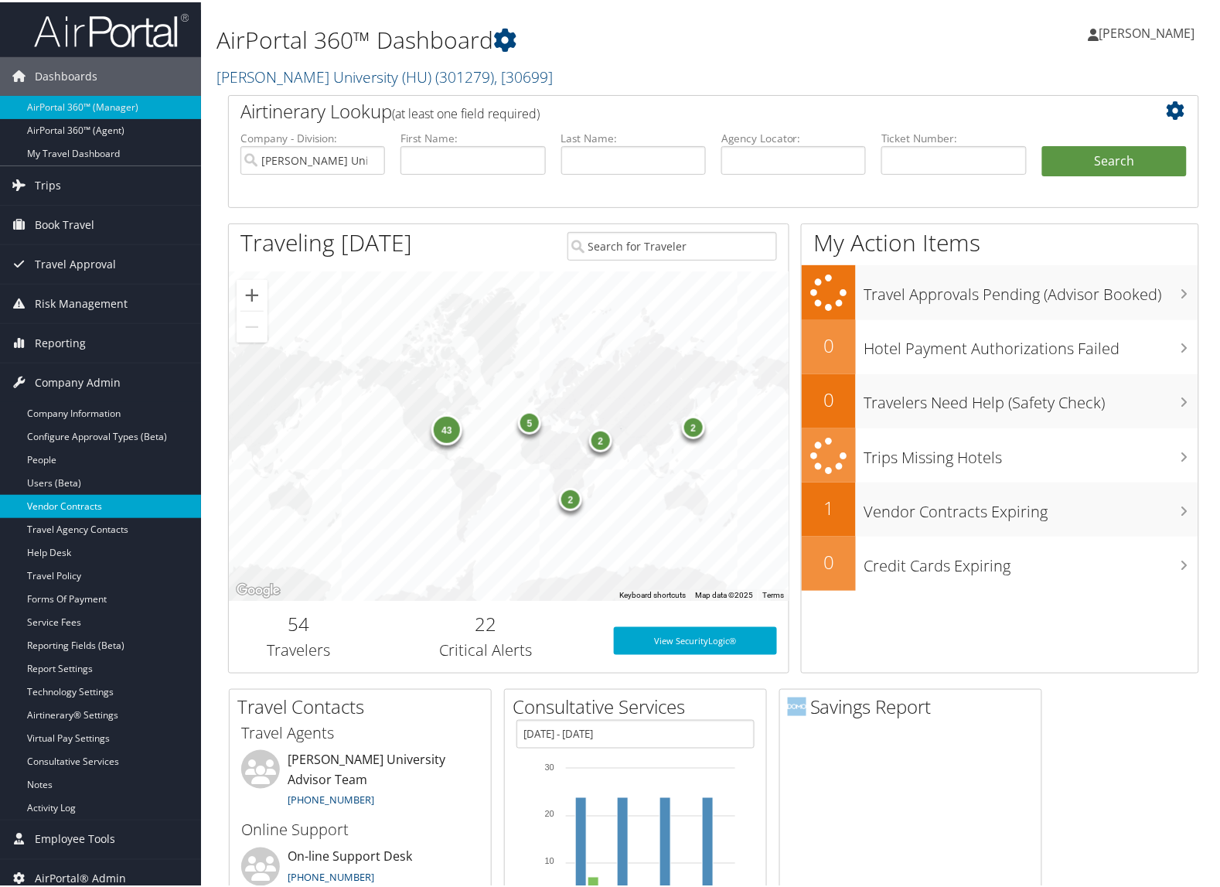
click at [77, 504] on link "Vendor Contracts" at bounding box center [100, 504] width 201 height 23
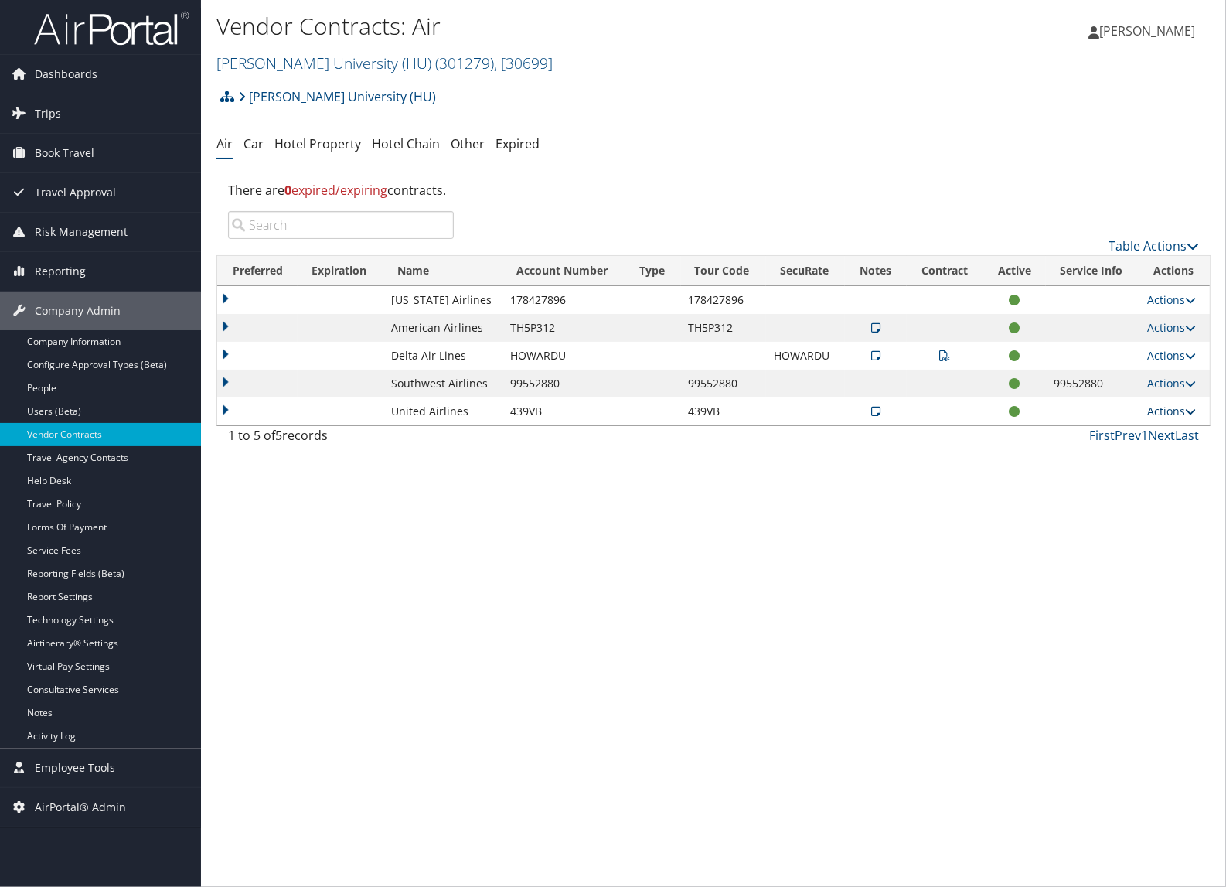
click at [1154, 416] on link "Actions" at bounding box center [1171, 411] width 49 height 15
click at [1150, 479] on link "Edit Contract" at bounding box center [1140, 487] width 103 height 26
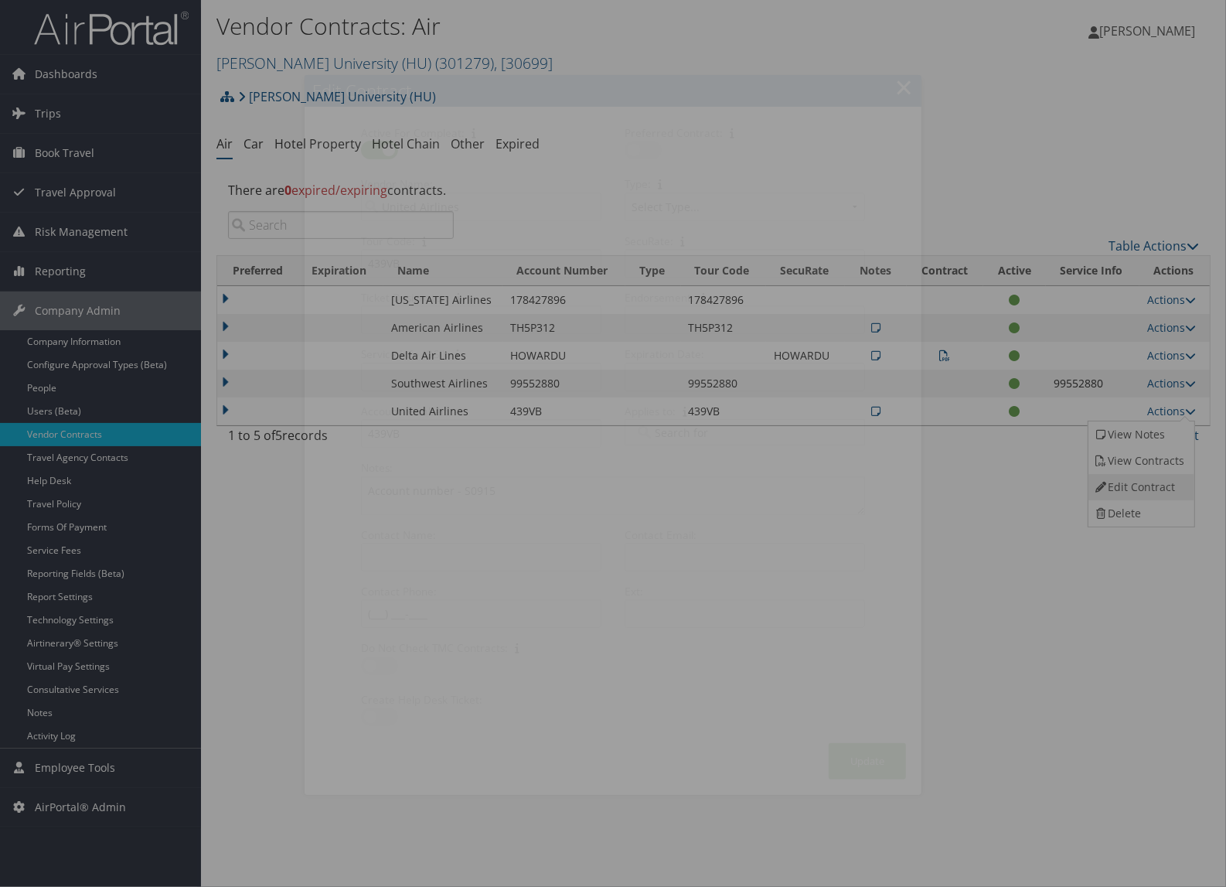
select select "[object Object]"
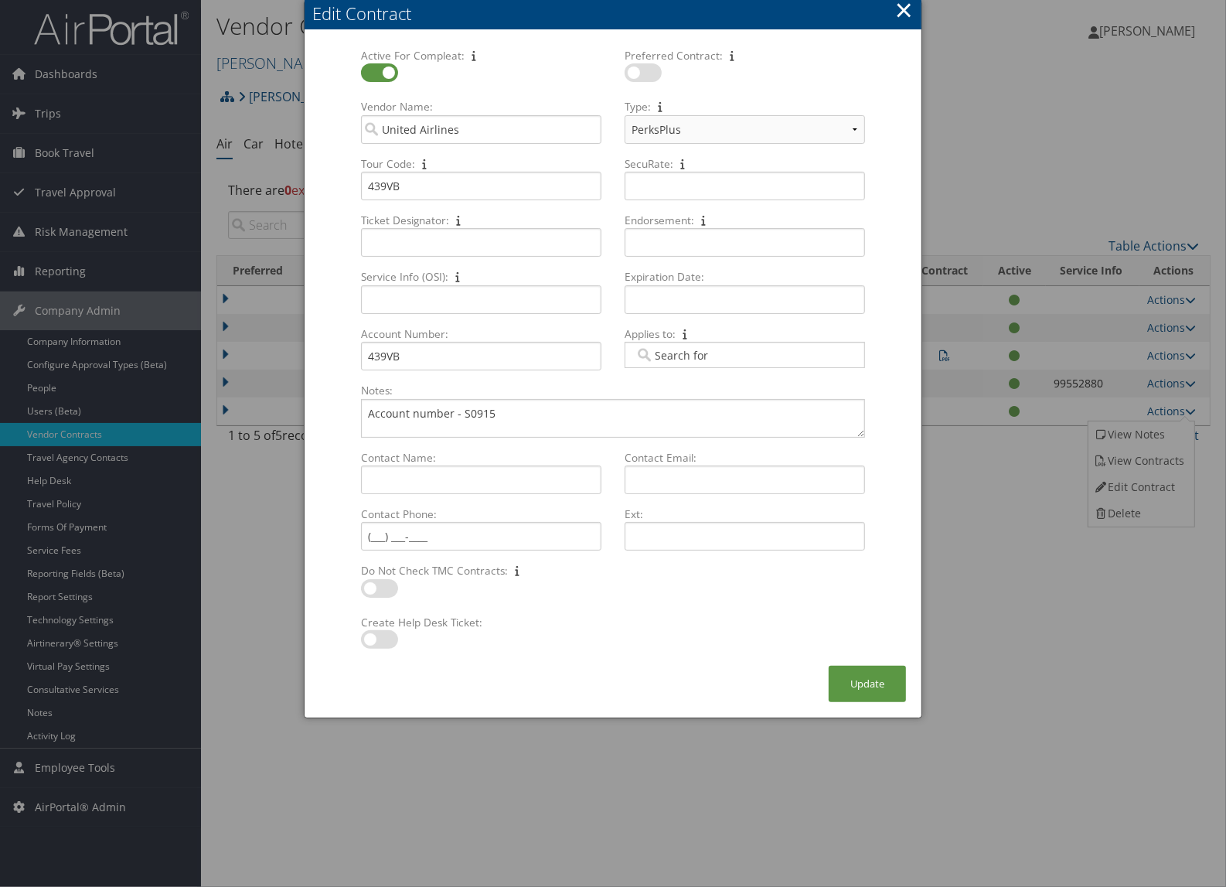
click at [902, 13] on button "×" at bounding box center [904, 10] width 18 height 31
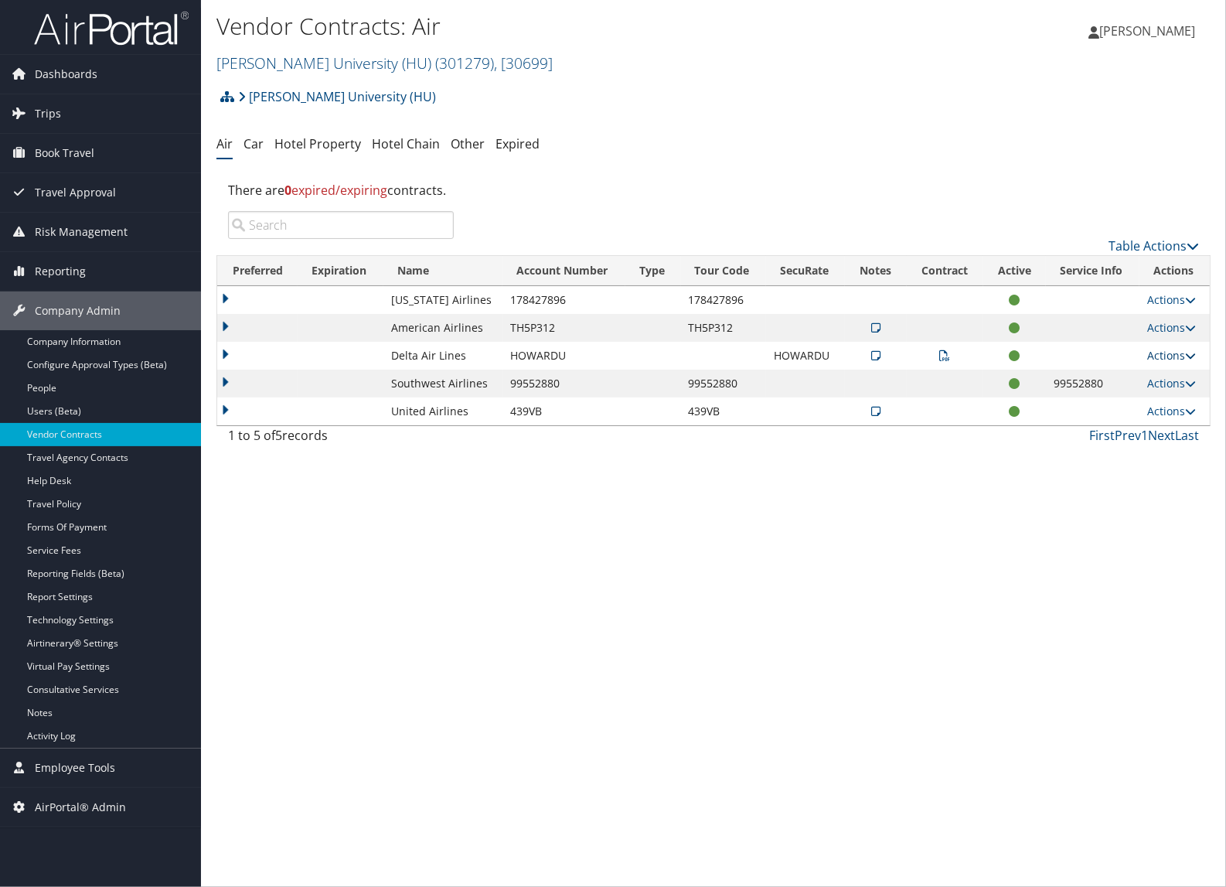
click at [1174, 360] on link "Actions" at bounding box center [1171, 355] width 49 height 15
click at [1150, 414] on link "View Contracts" at bounding box center [1140, 405] width 103 height 26
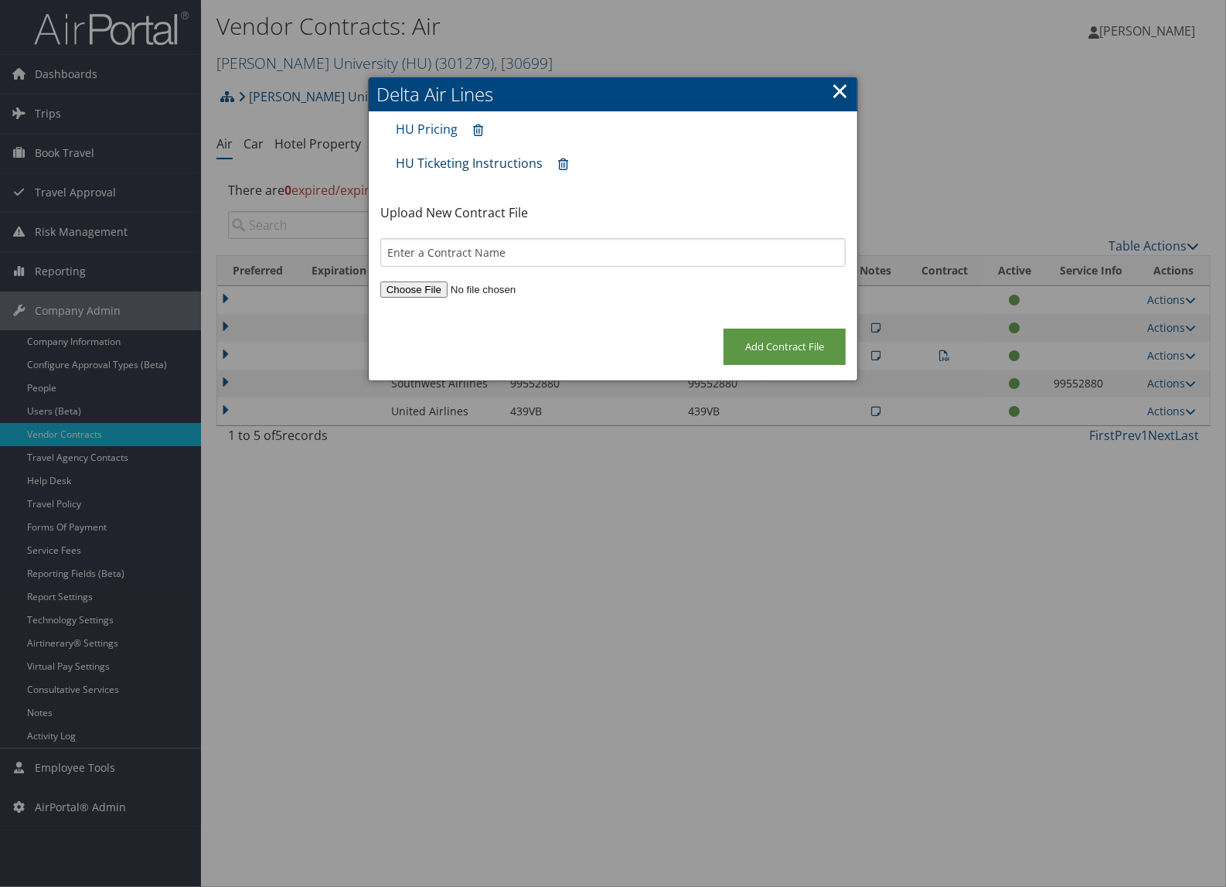
click at [462, 157] on link "HU Ticketing Instructions" at bounding box center [469, 163] width 147 height 17
click at [847, 93] on link "×" at bounding box center [840, 90] width 18 height 31
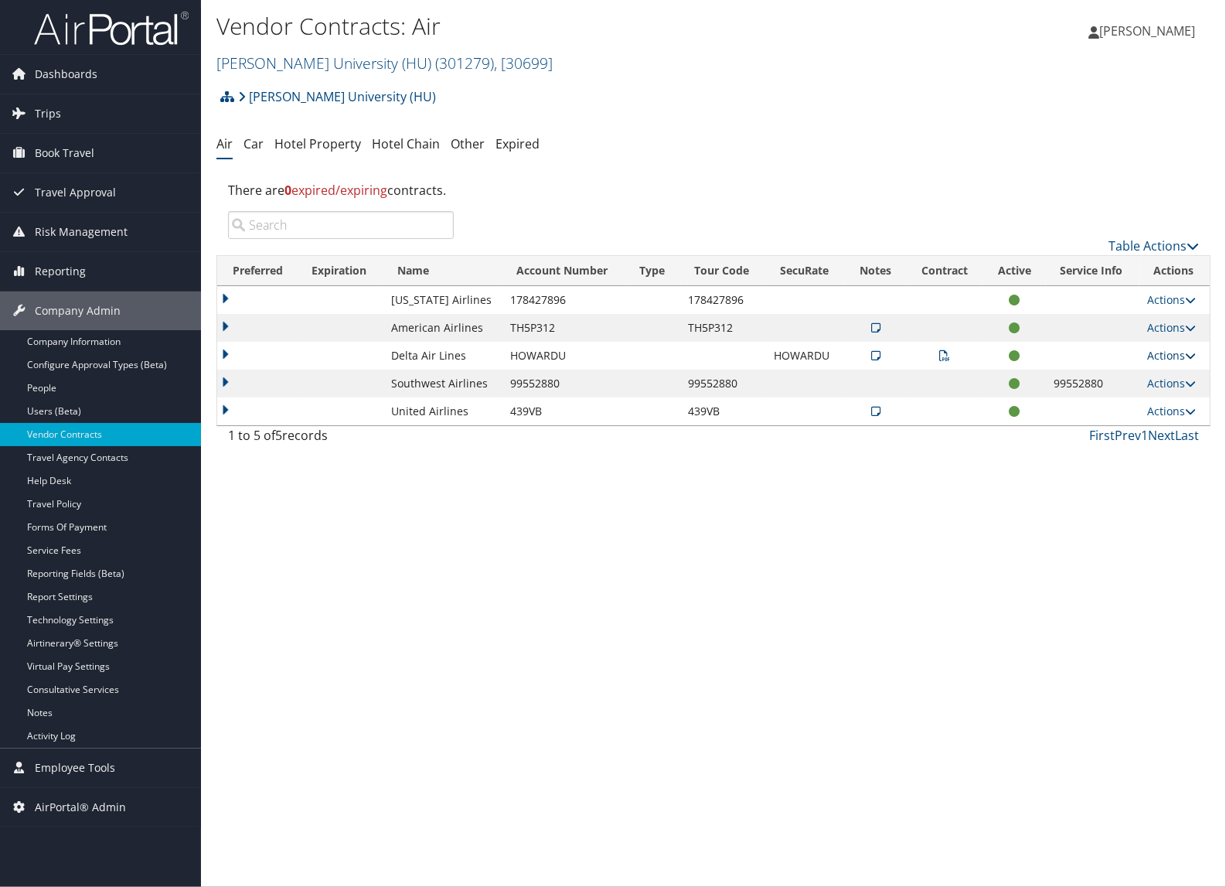
click at [1189, 356] on icon at bounding box center [1190, 355] width 11 height 11
click at [1170, 426] on link "Edit Contract" at bounding box center [1140, 431] width 103 height 26
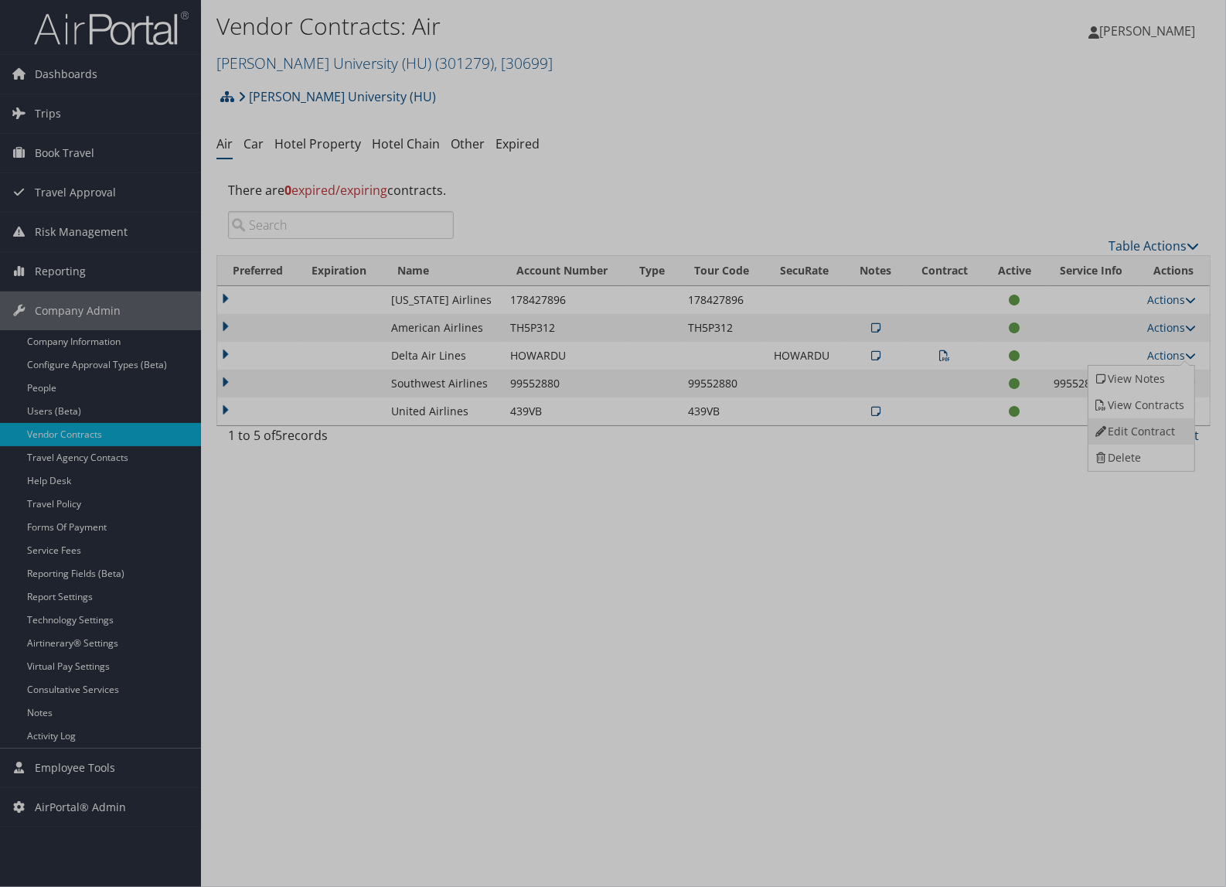
select select "[object Object]"
